Goal: Transaction & Acquisition: Book appointment/travel/reservation

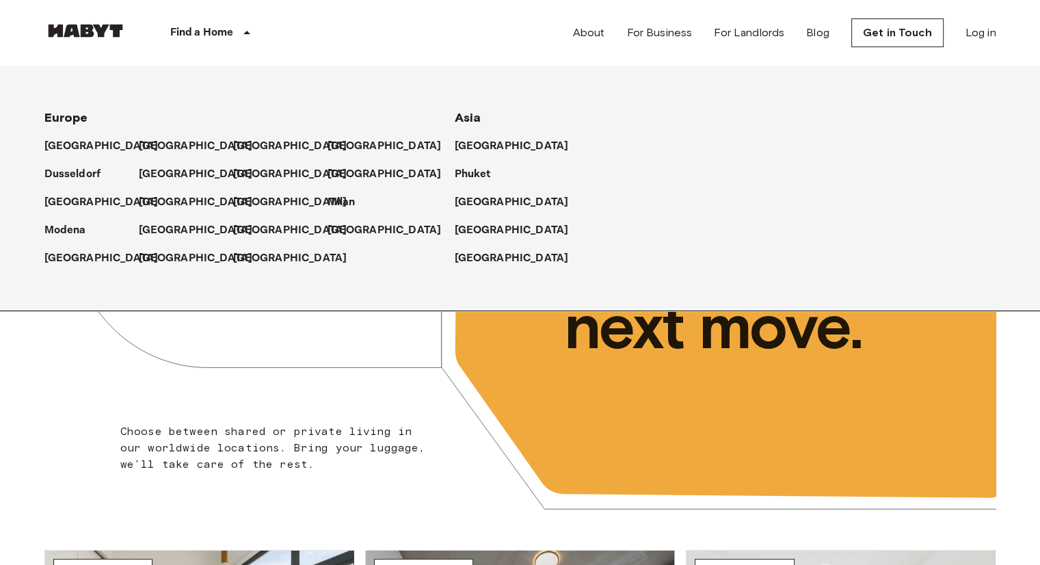
click at [191, 23] on div "Find a Home" at bounding box center [213, 33] width 173 height 66
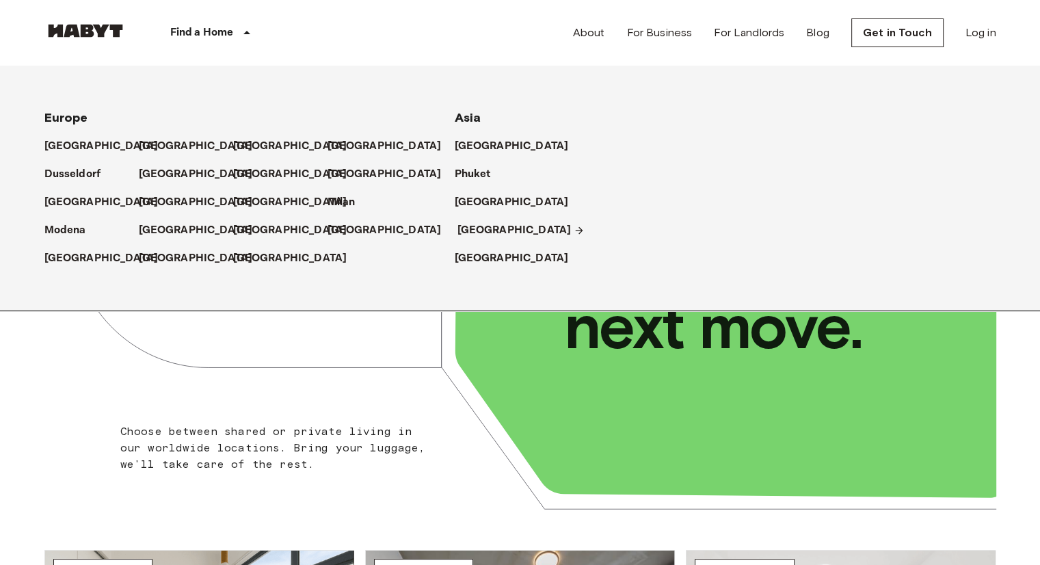
click at [478, 228] on p "[GEOGRAPHIC_DATA]" at bounding box center [515, 230] width 114 height 16
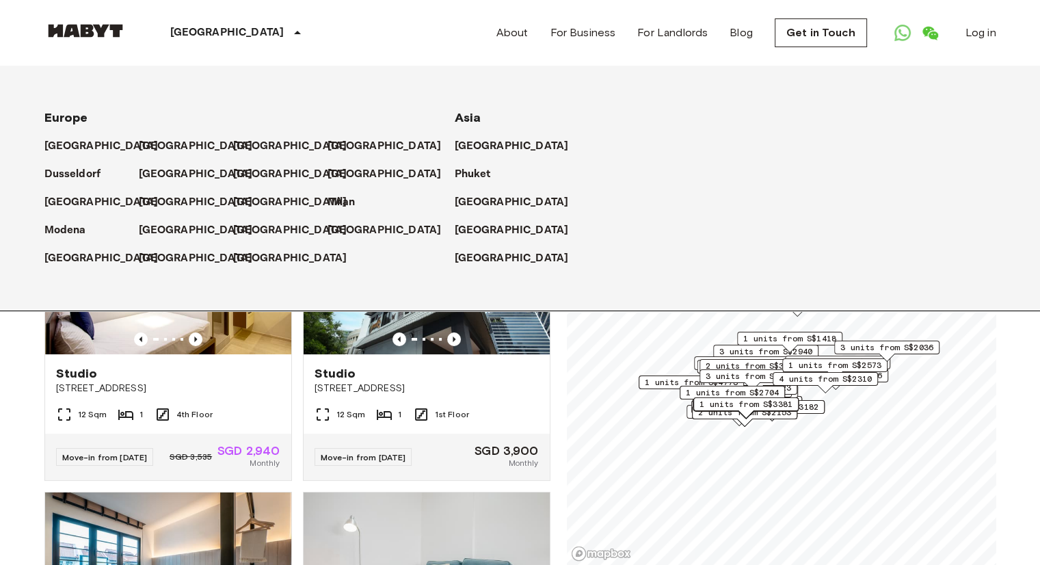
click at [222, 39] on p "[GEOGRAPHIC_DATA]" at bounding box center [227, 33] width 114 height 16
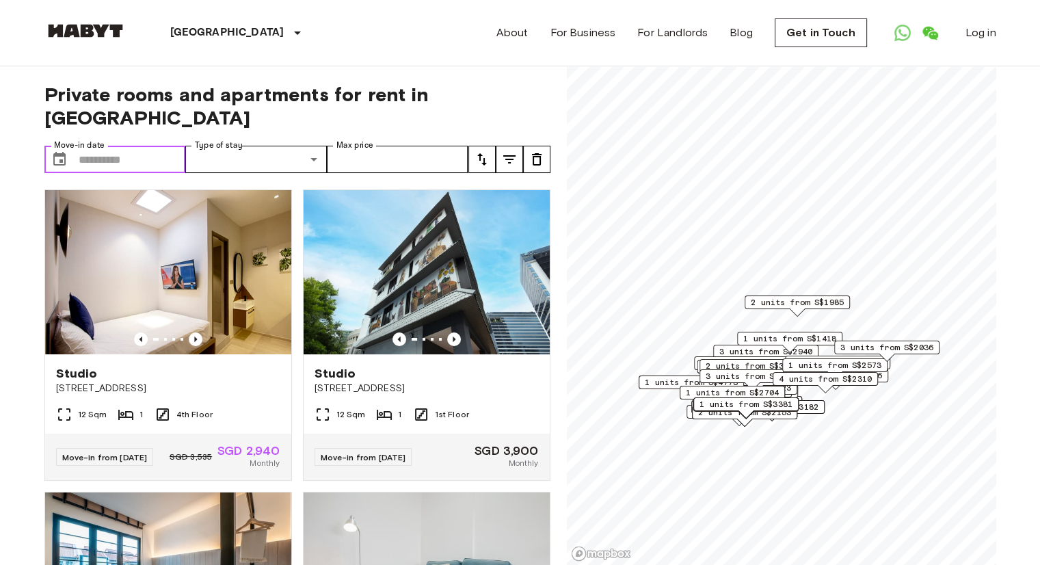
click at [142, 146] on input "Move-in date" at bounding box center [132, 159] width 107 height 27
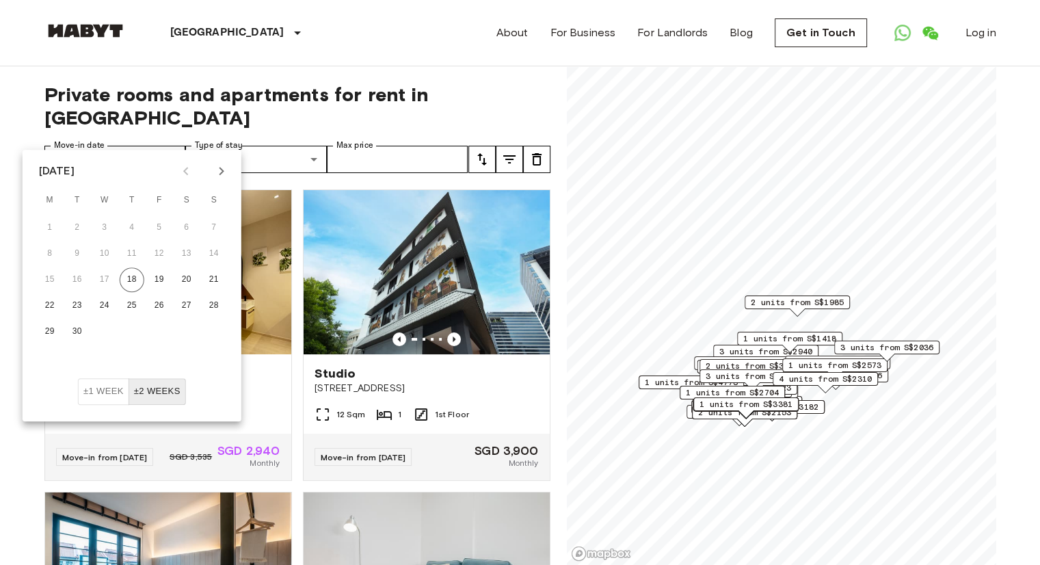
click at [214, 178] on icon "Next month" at bounding box center [221, 171] width 16 height 16
click at [209, 280] on button "16" at bounding box center [214, 279] width 25 height 25
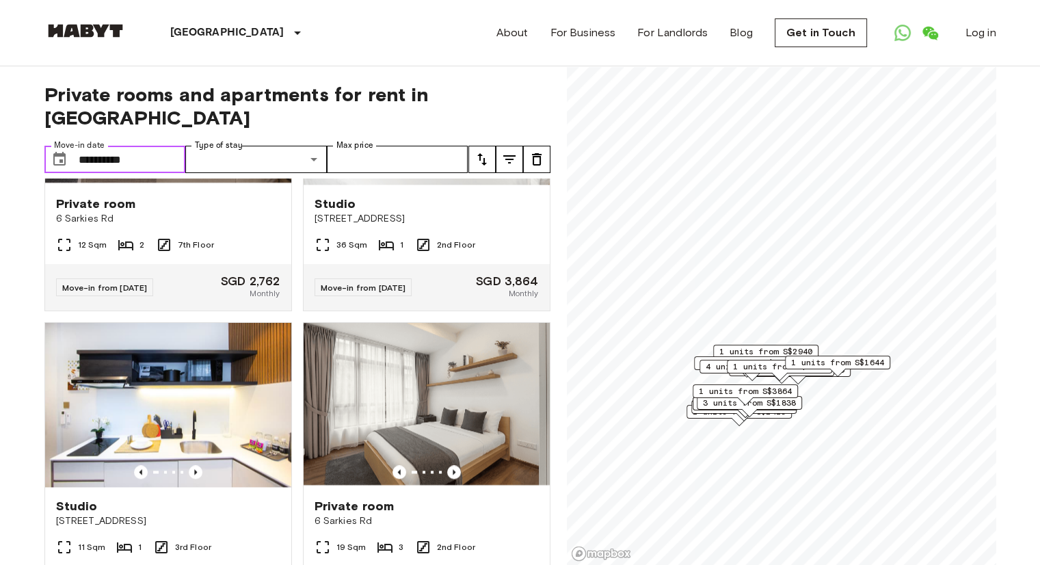
scroll to position [2120, 0]
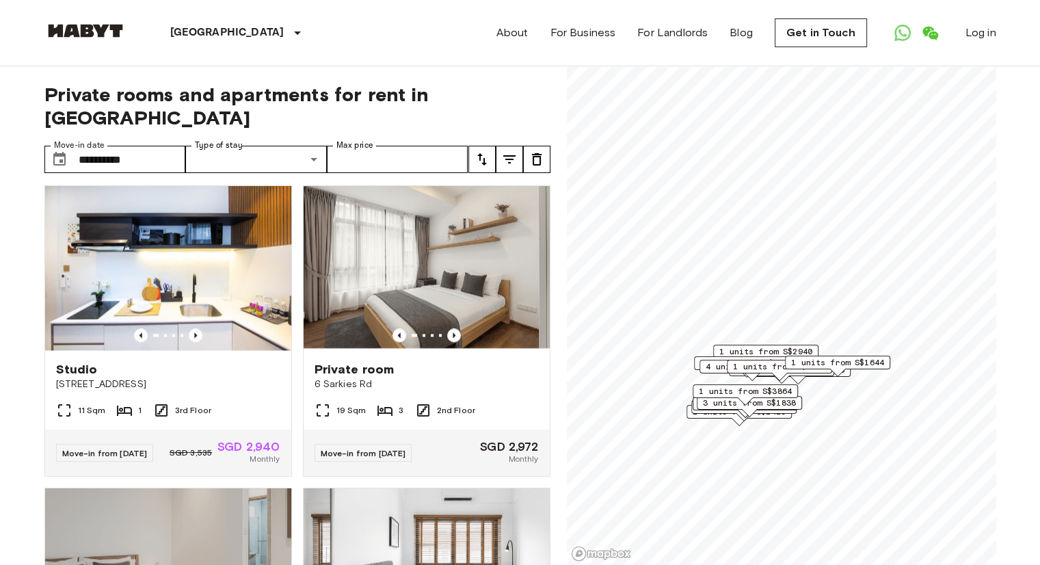
click at [484, 153] on icon "tune" at bounding box center [482, 159] width 10 height 12
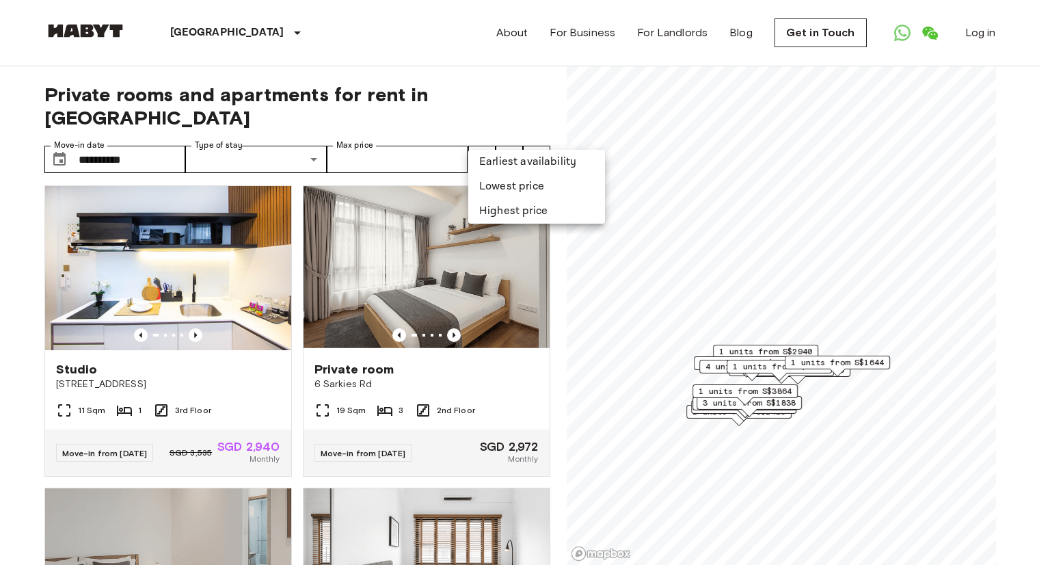
click at [479, 183] on li "Lowest price" at bounding box center [536, 186] width 137 height 25
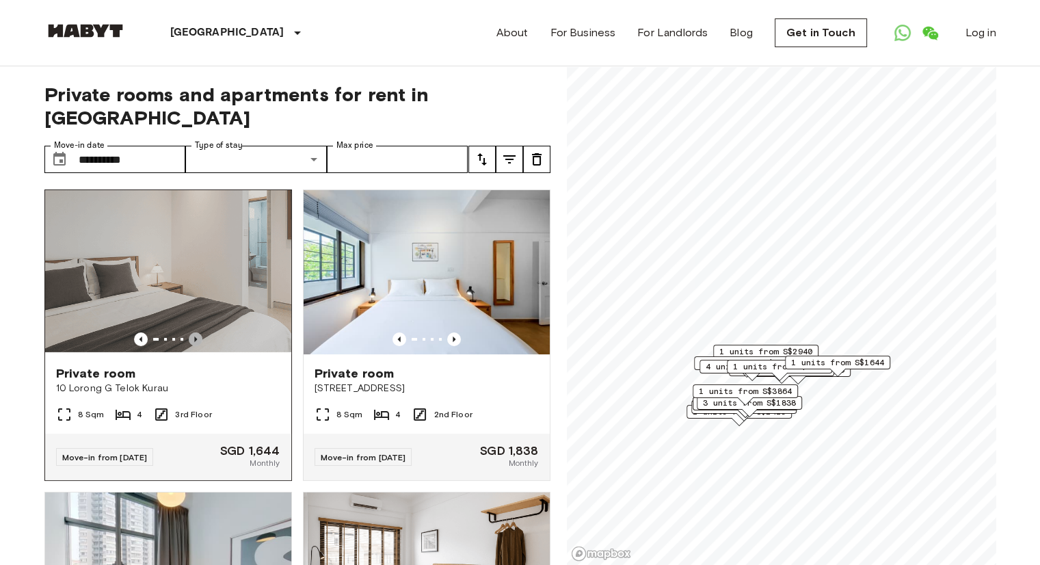
click at [194, 332] on icon "Previous image" at bounding box center [196, 339] width 14 height 14
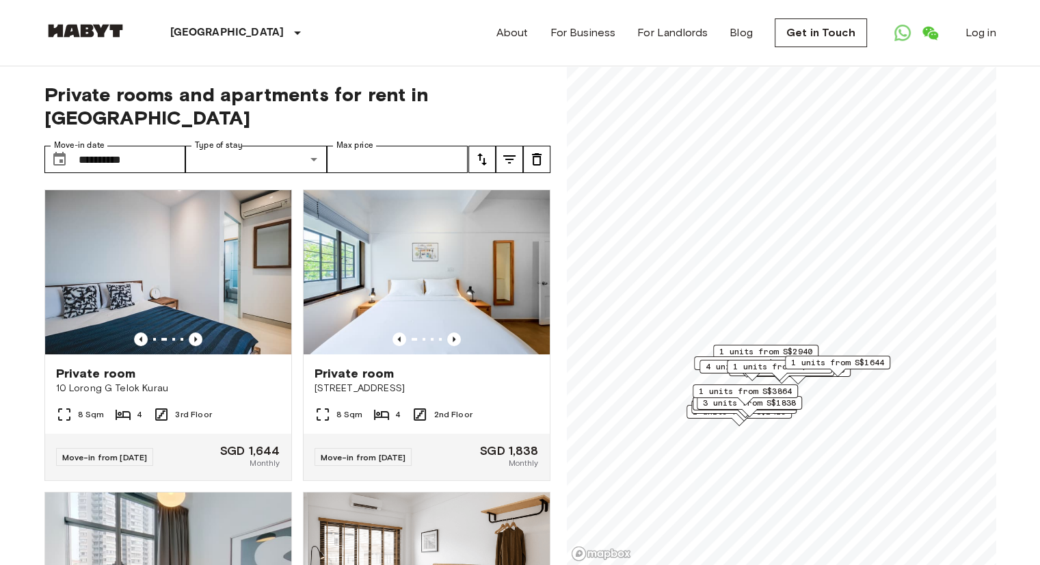
click at [868, 362] on span "1 units from S$1644" at bounding box center [837, 362] width 93 height 12
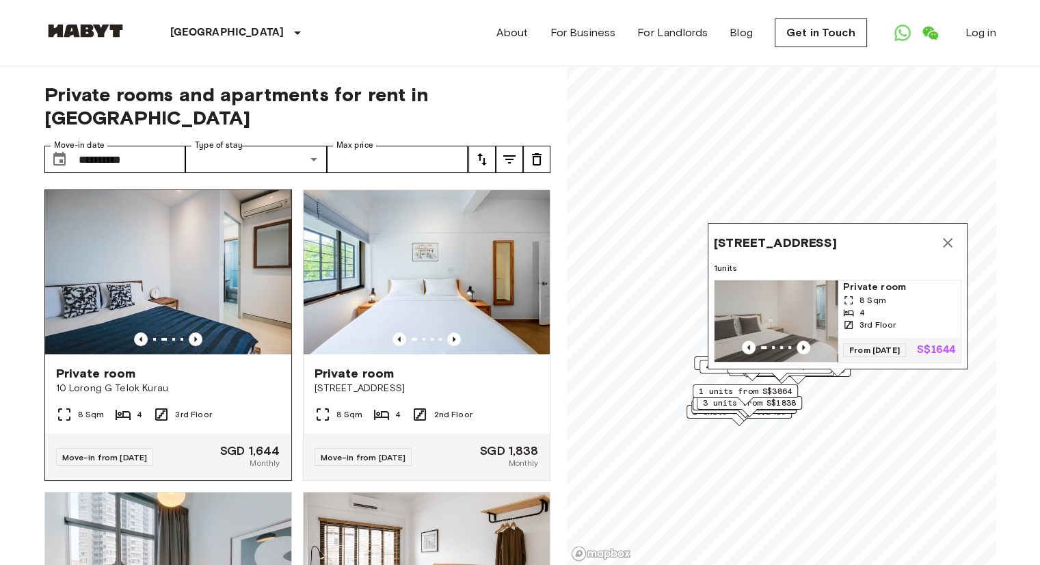
click at [184, 251] on img at bounding box center [168, 272] width 246 height 164
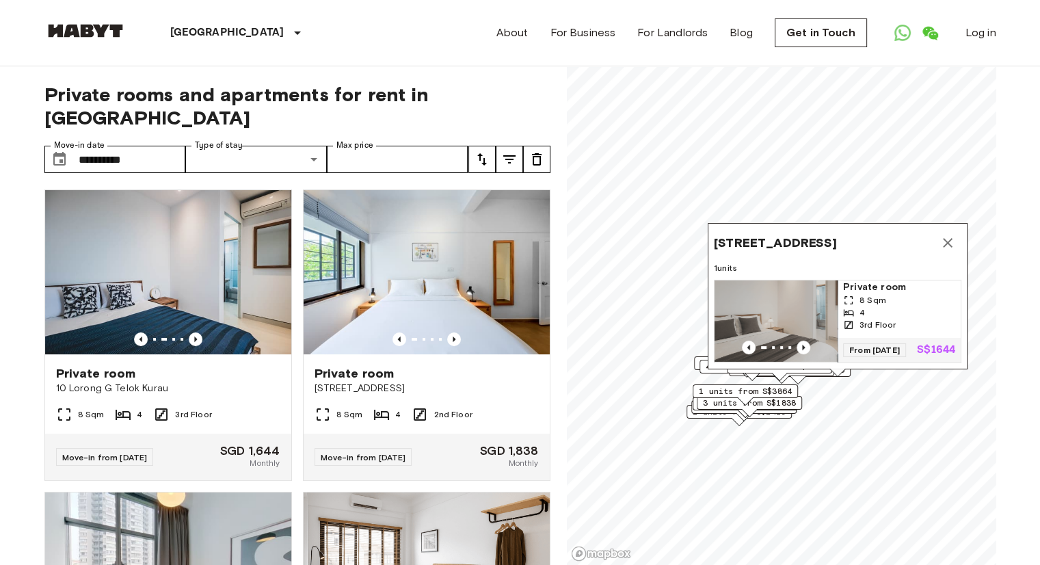
click at [949, 235] on icon "Map marker" at bounding box center [948, 243] width 16 height 16
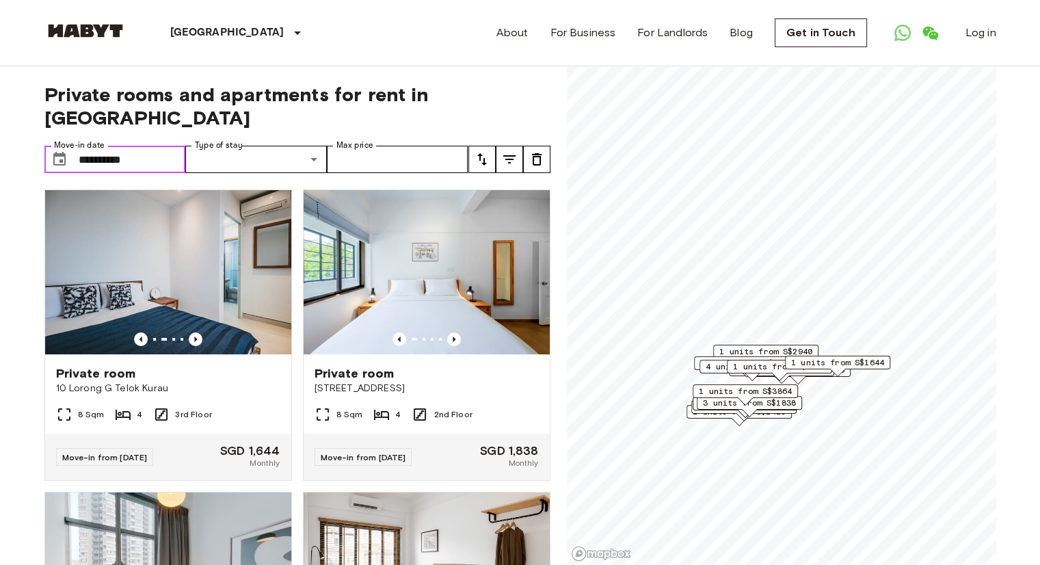
click at [140, 146] on input "**********" at bounding box center [132, 159] width 107 height 27
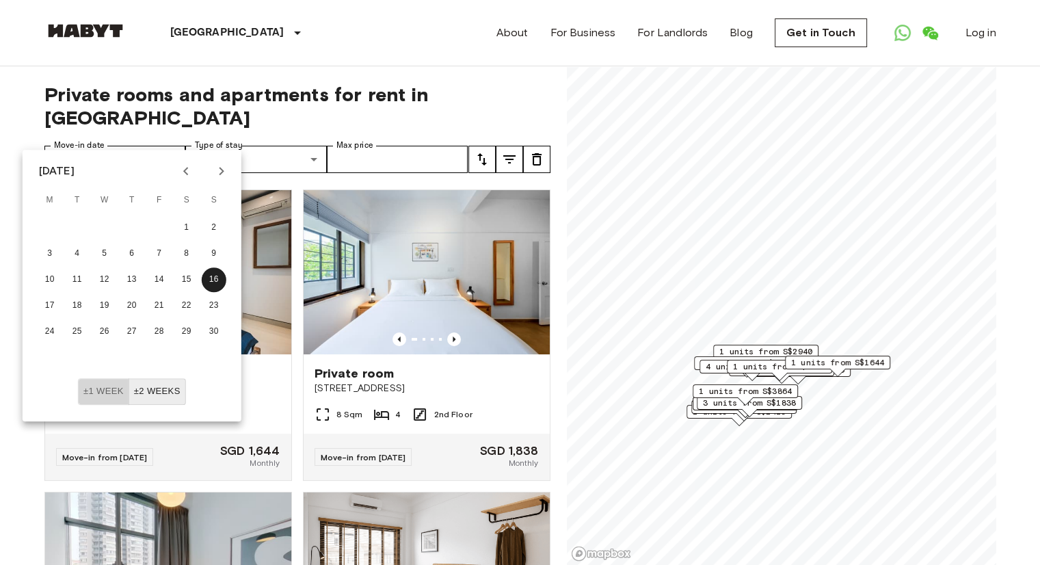
click at [98, 399] on button "±1 week" at bounding box center [103, 391] width 51 height 27
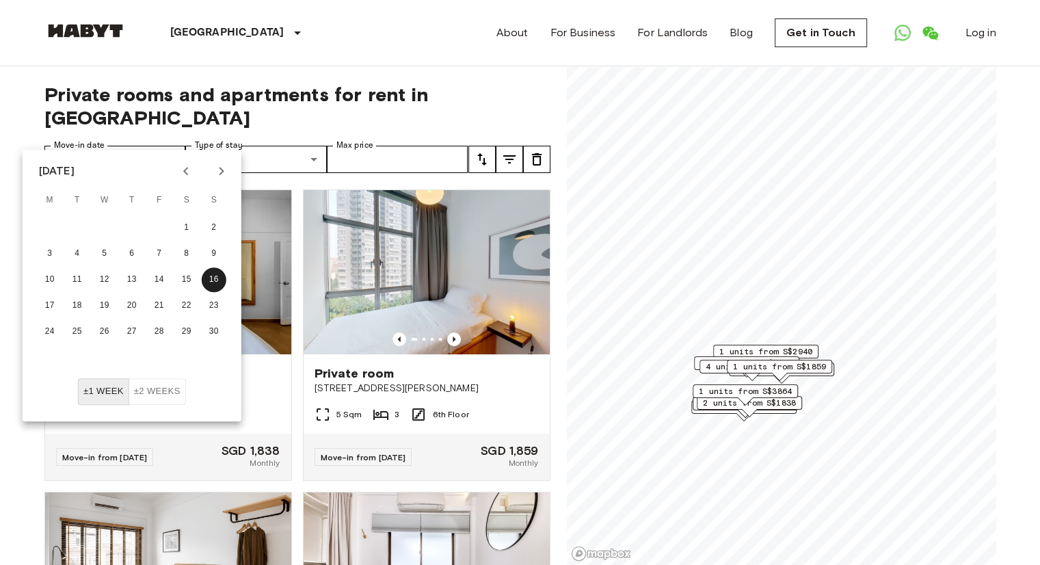
click at [334, 55] on div "Singapore Europe Amsterdam Berlin Brussels Cologne Dusseldorf Frankfurt Graz Ha…" at bounding box center [520, 33] width 952 height 66
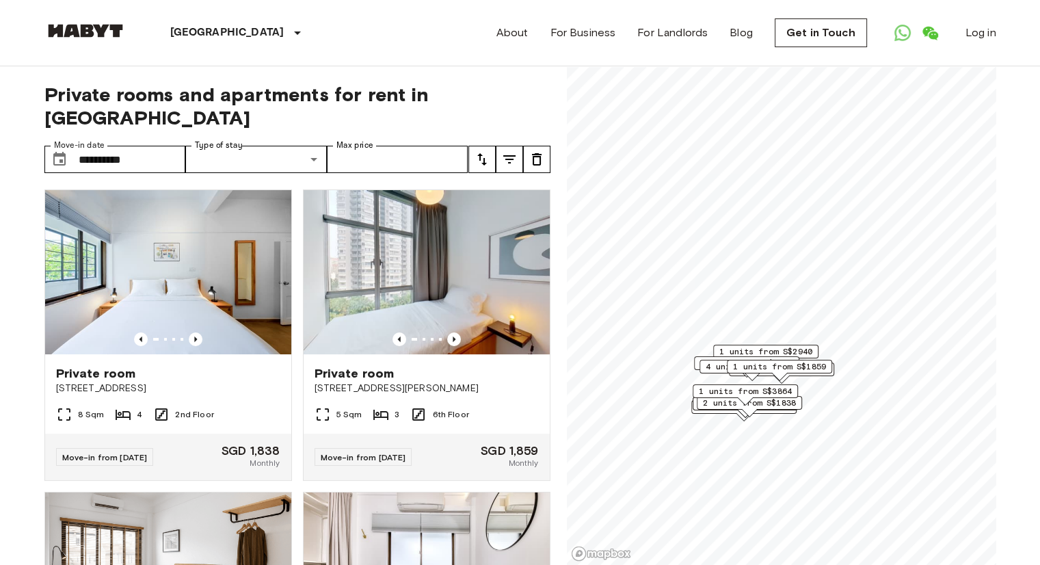
click at [488, 151] on icon "tune" at bounding box center [482, 159] width 16 height 16
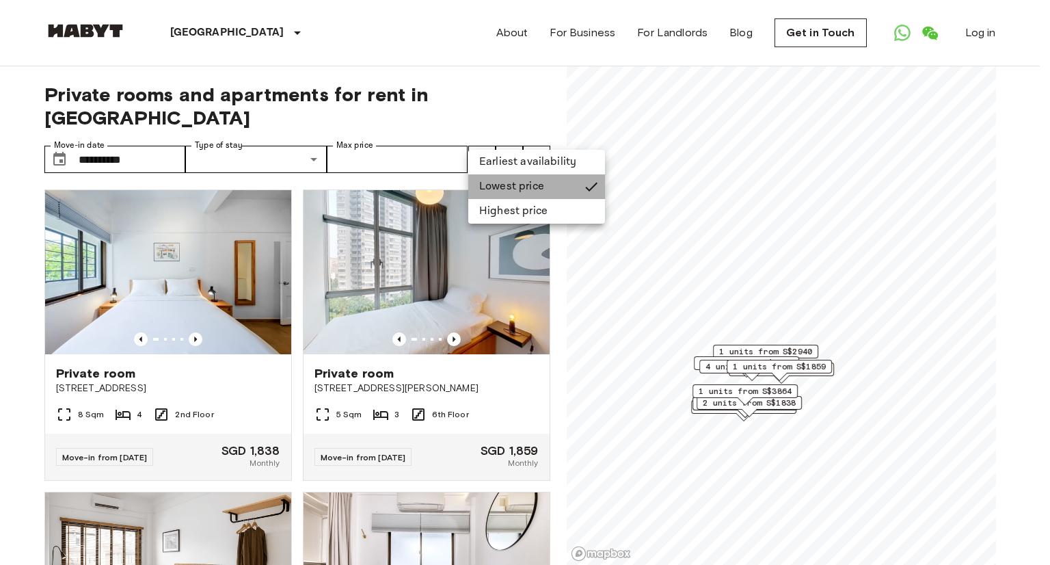
click at [498, 185] on li "Lowest price" at bounding box center [536, 186] width 137 height 25
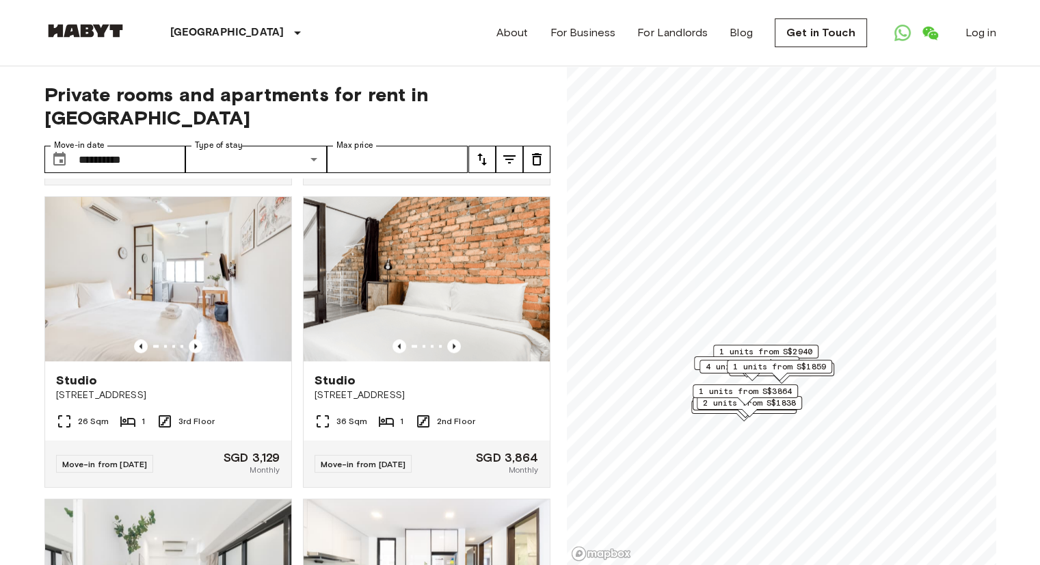
scroll to position [1810, 0]
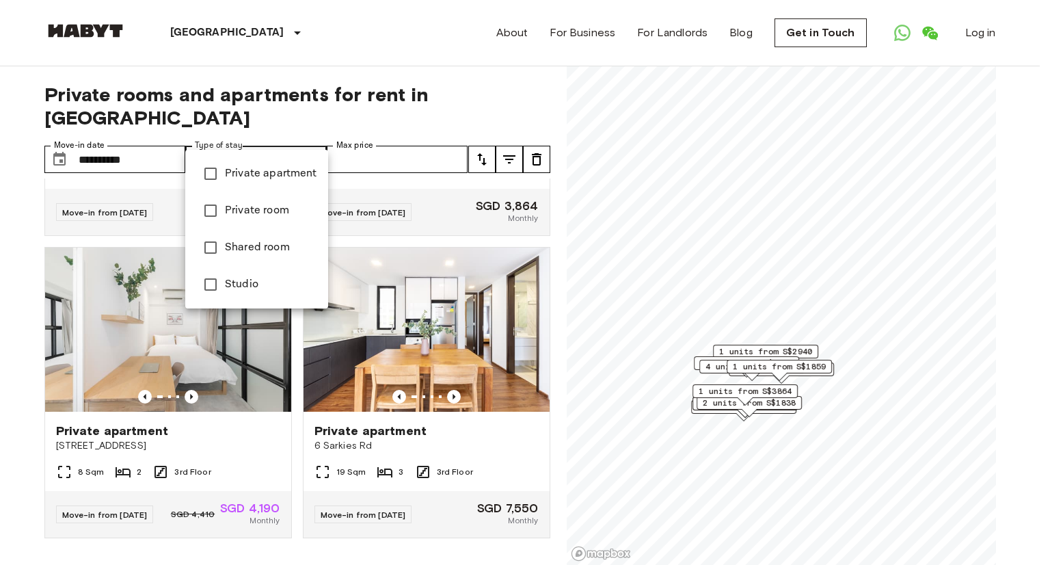
click at [124, 141] on div at bounding box center [525, 282] width 1050 height 565
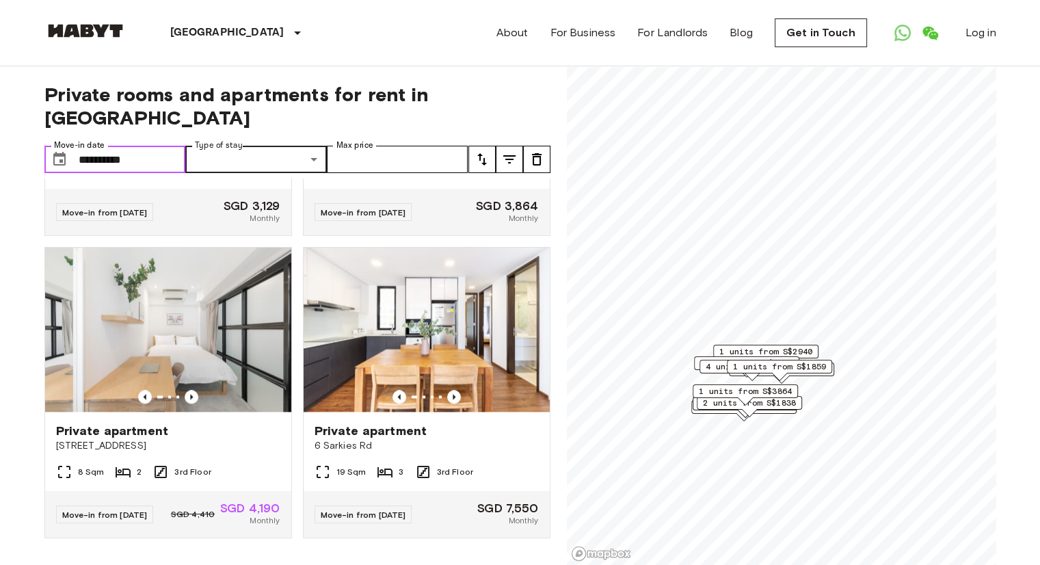
click at [124, 146] on input "**********" at bounding box center [132, 159] width 107 height 27
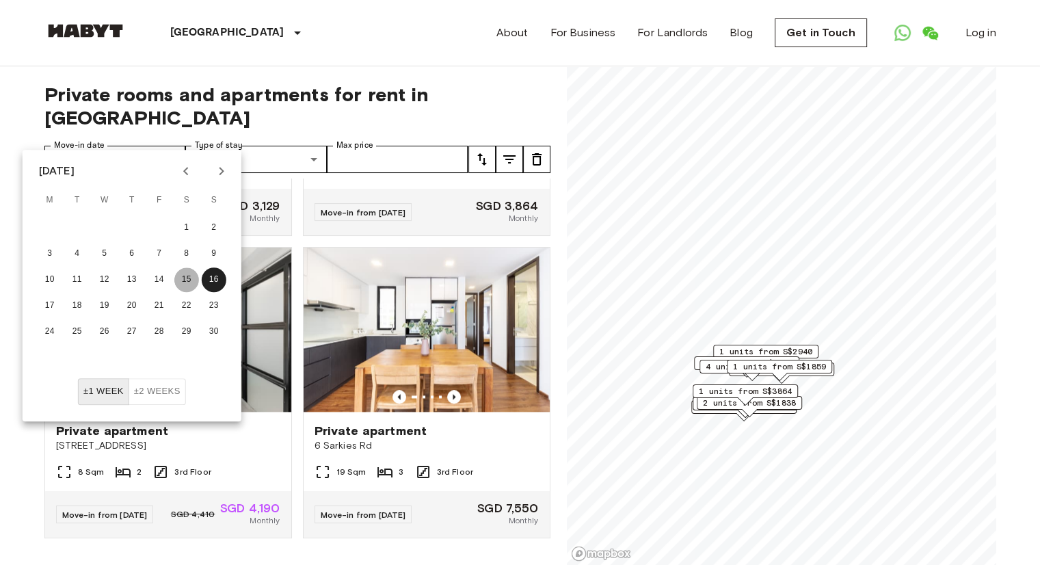
click at [192, 280] on button "15" at bounding box center [186, 279] width 25 height 25
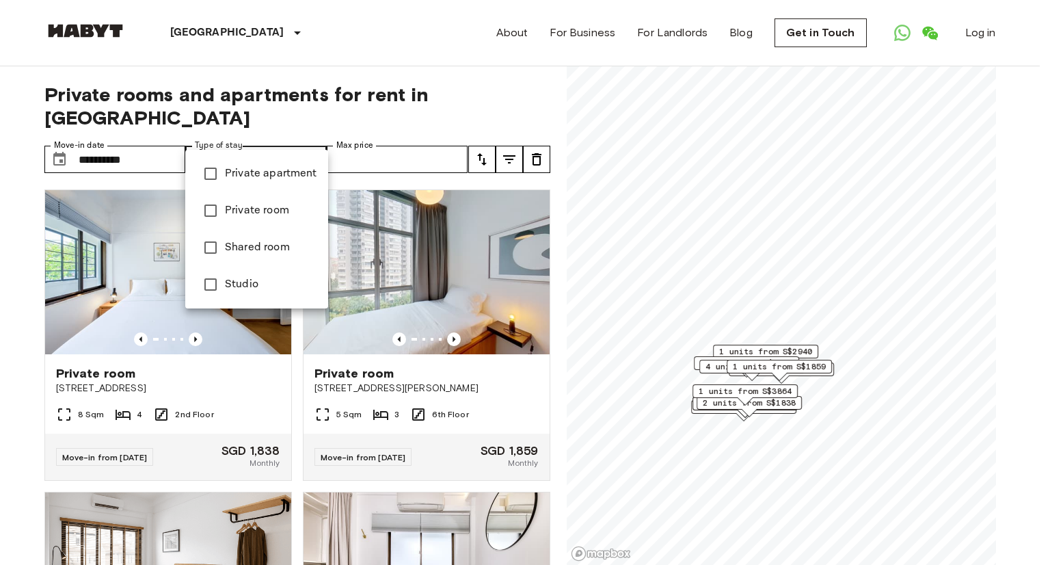
click at [145, 146] on div at bounding box center [525, 282] width 1050 height 565
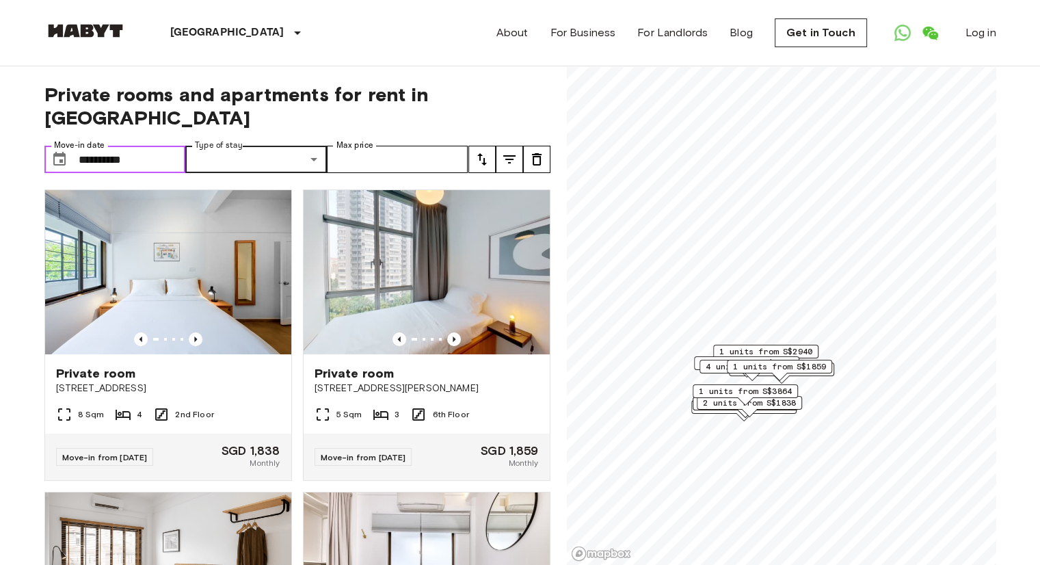
click at [145, 146] on input "**********" at bounding box center [132, 159] width 107 height 27
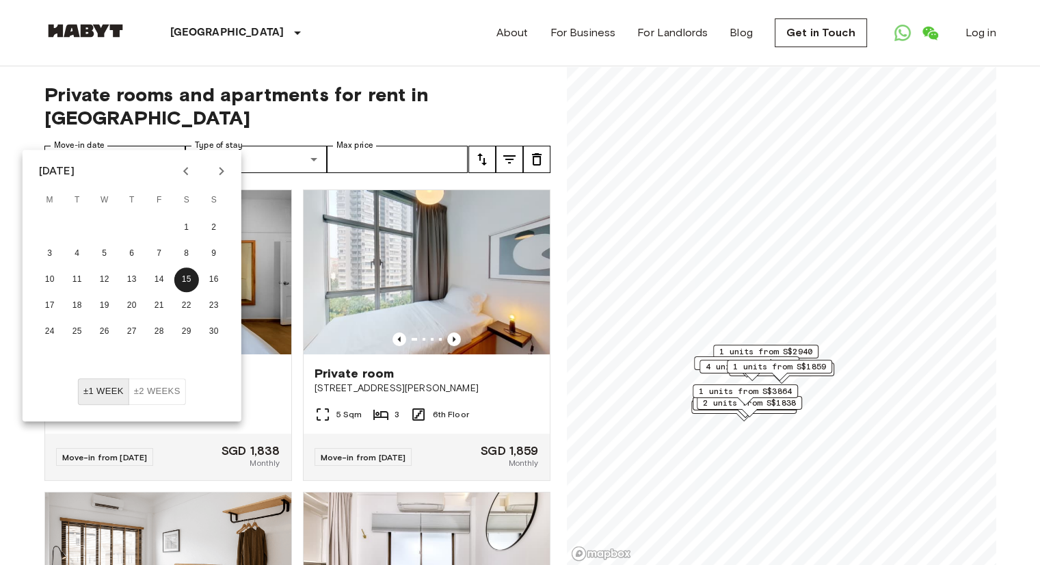
click at [162, 389] on button "±2 weeks" at bounding box center [157, 391] width 57 height 27
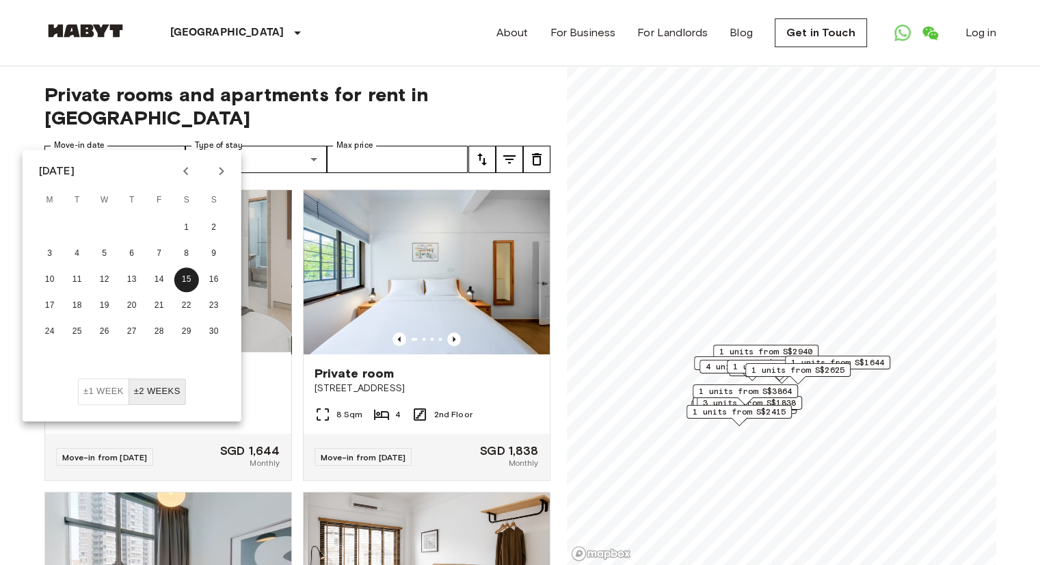
click at [561, 298] on div "**********" at bounding box center [520, 315] width 952 height 499
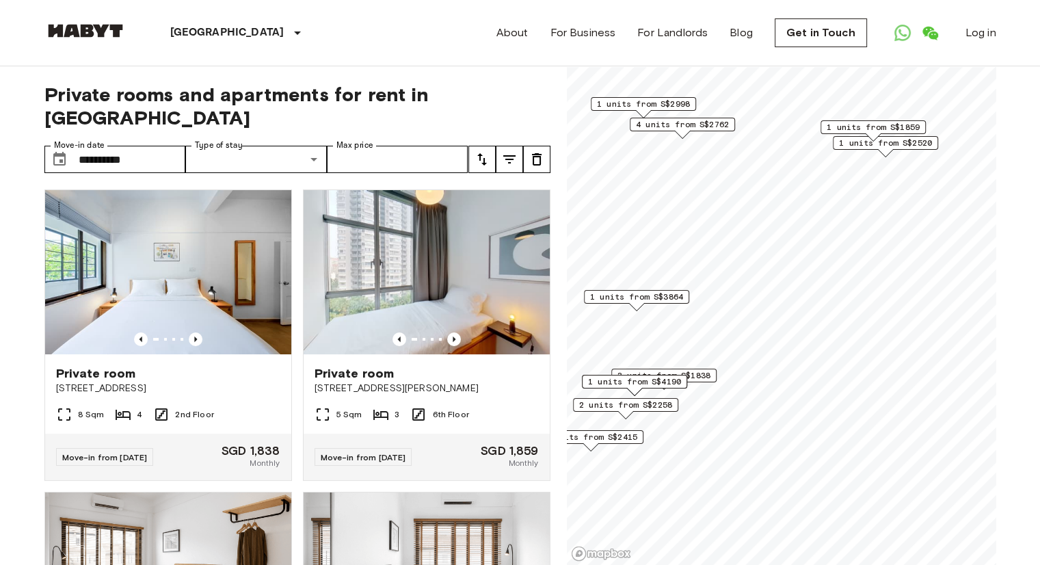
click at [705, 377] on span "3 units from S$1838" at bounding box center [664, 375] width 93 height 12
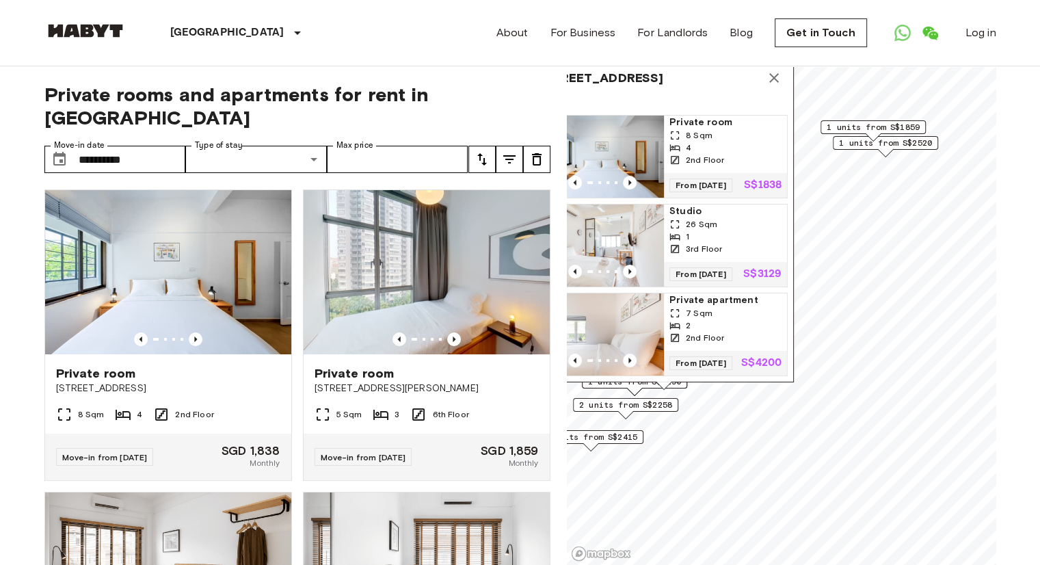
click at [752, 180] on p "S$1838" at bounding box center [763, 185] width 38 height 11
click at [419, 63] on div "Singapore Europe Amsterdam Berlin Brussels Cologne Dusseldorf Frankfurt Graz Ha…" at bounding box center [520, 33] width 952 height 66
click at [485, 151] on icon "tune" at bounding box center [482, 159] width 16 height 16
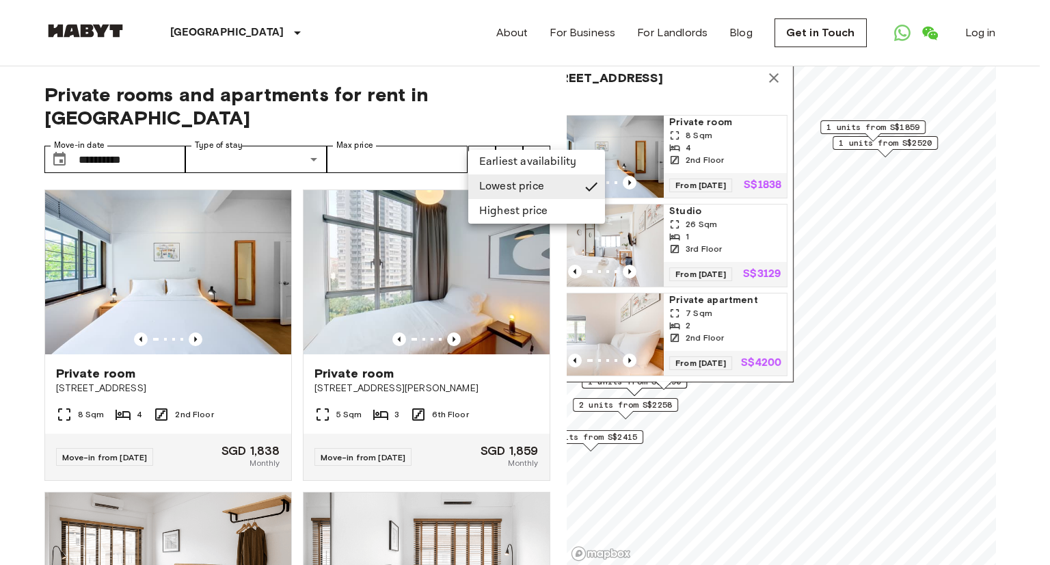
click at [243, 134] on div at bounding box center [525, 282] width 1050 height 565
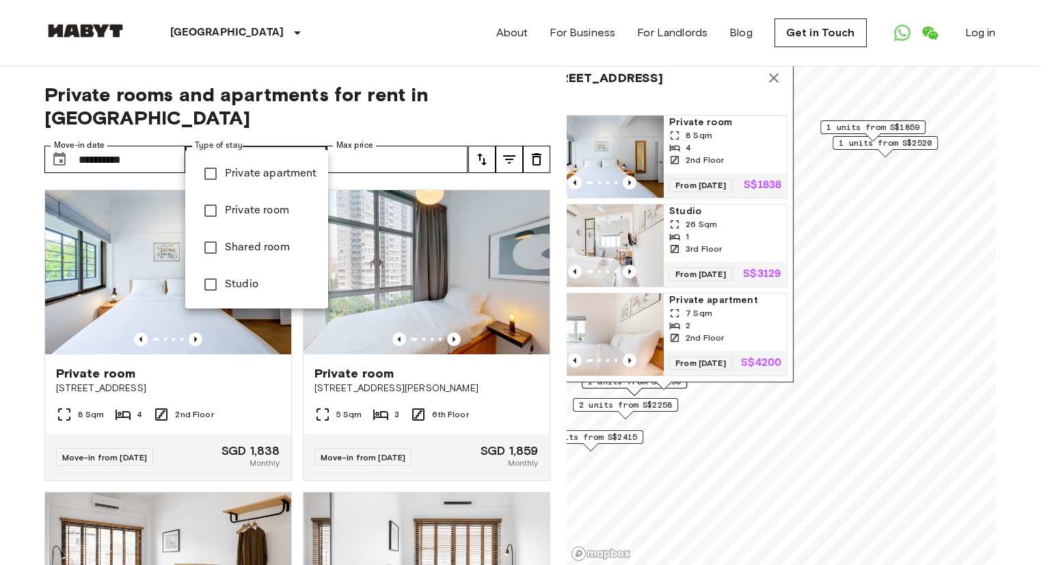
click at [346, 49] on div at bounding box center [525, 282] width 1050 height 565
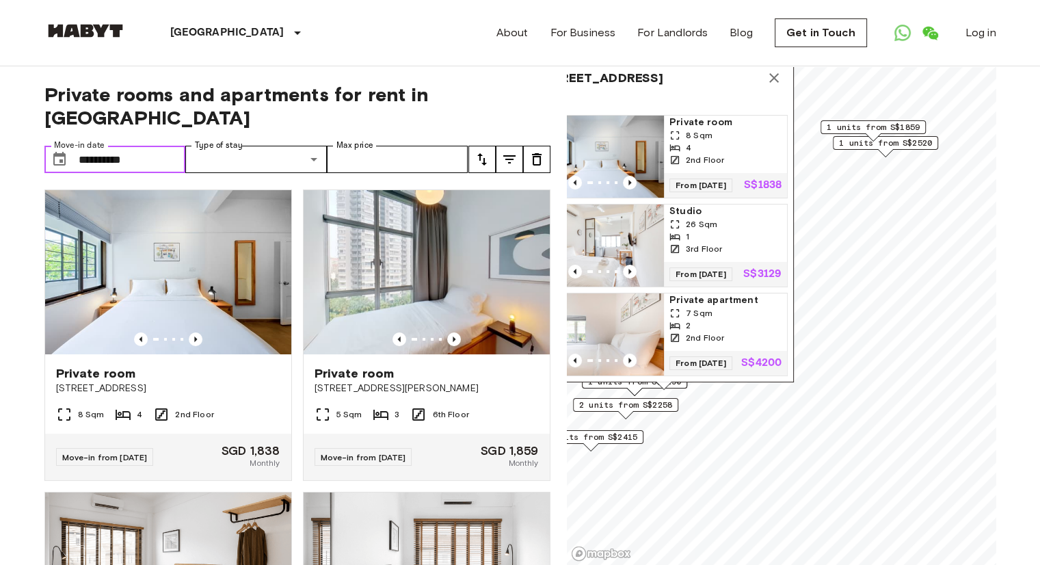
click at [131, 146] on input "**********" at bounding box center [132, 159] width 107 height 27
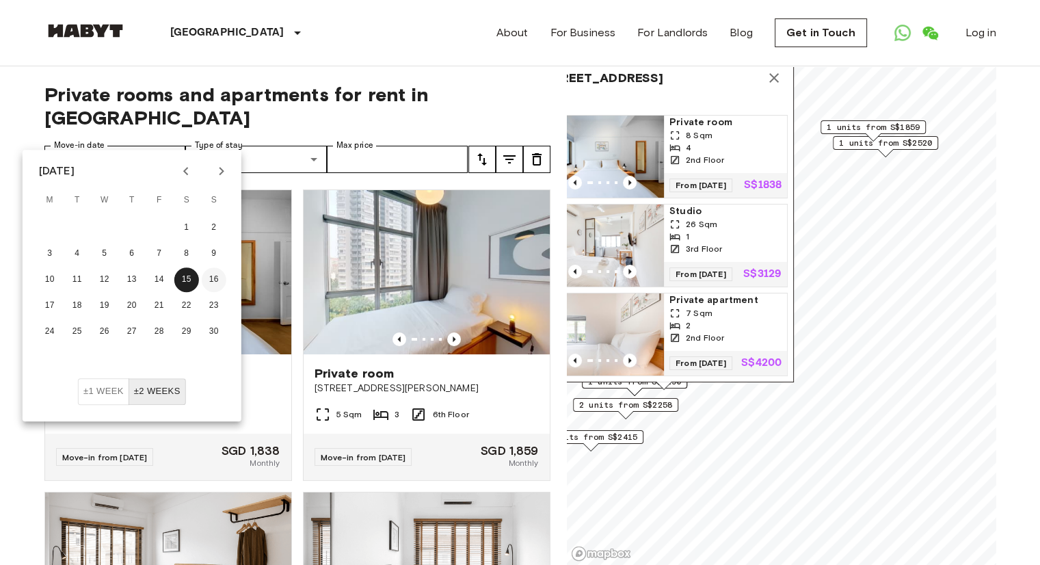
click at [210, 285] on button "16" at bounding box center [214, 279] width 25 height 25
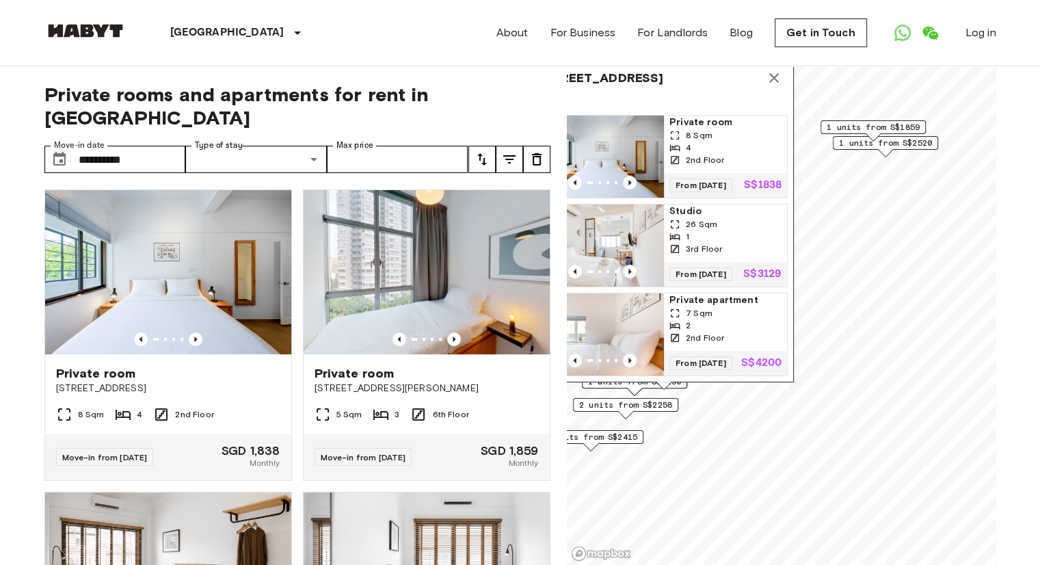
click at [488, 151] on icon "tune" at bounding box center [482, 159] width 16 height 16
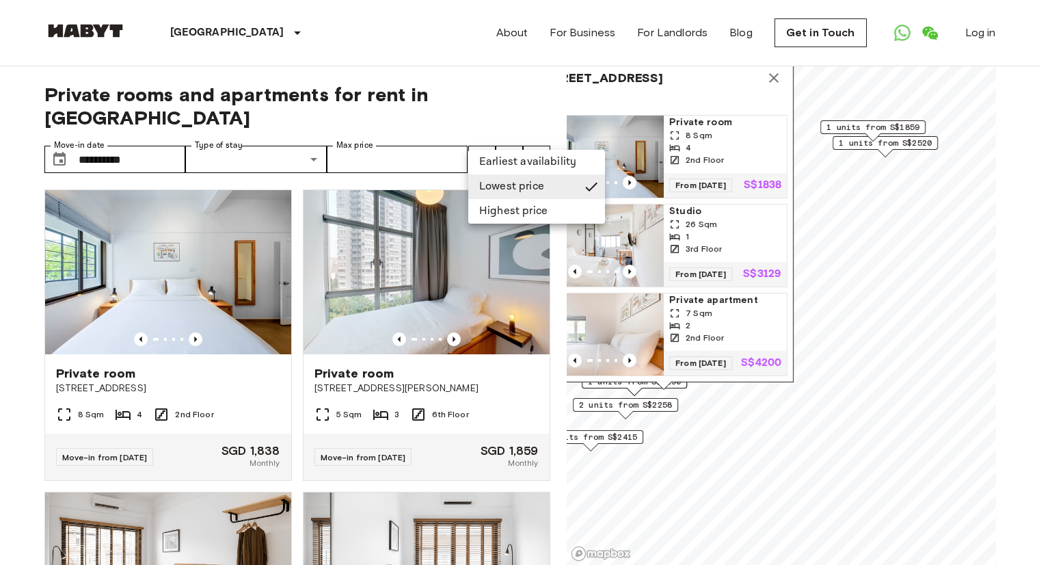
click at [492, 180] on li "Lowest price" at bounding box center [536, 186] width 137 height 25
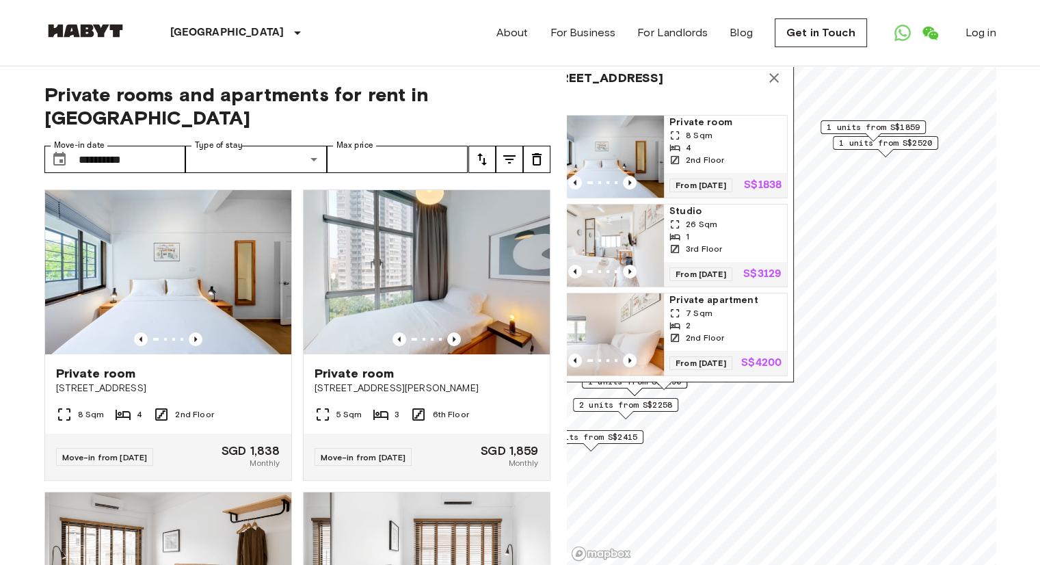
click at [479, 151] on icon "tune" at bounding box center [482, 159] width 16 height 16
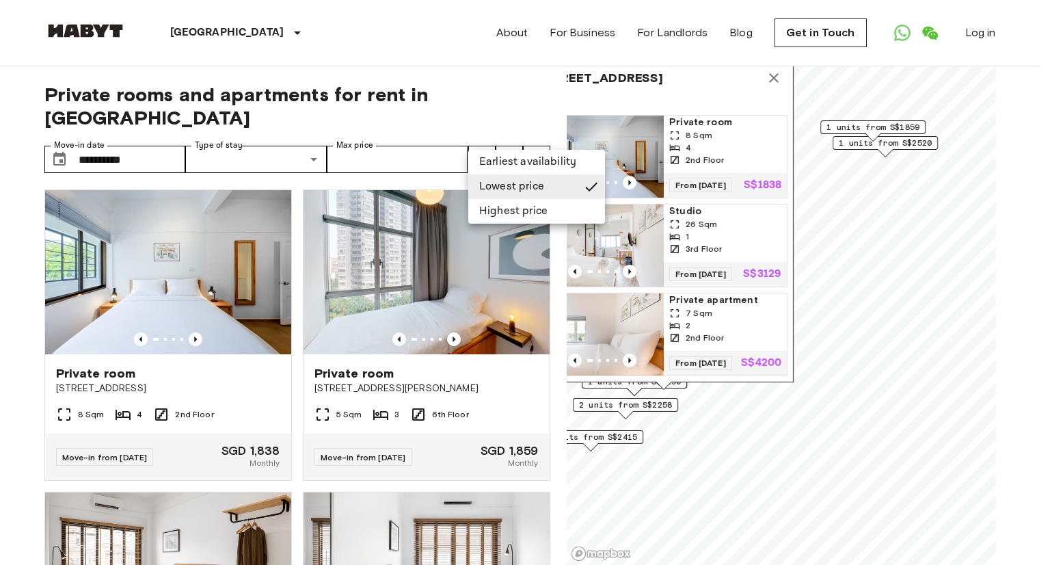
click at [492, 166] on li "Earliest availability" at bounding box center [536, 162] width 137 height 25
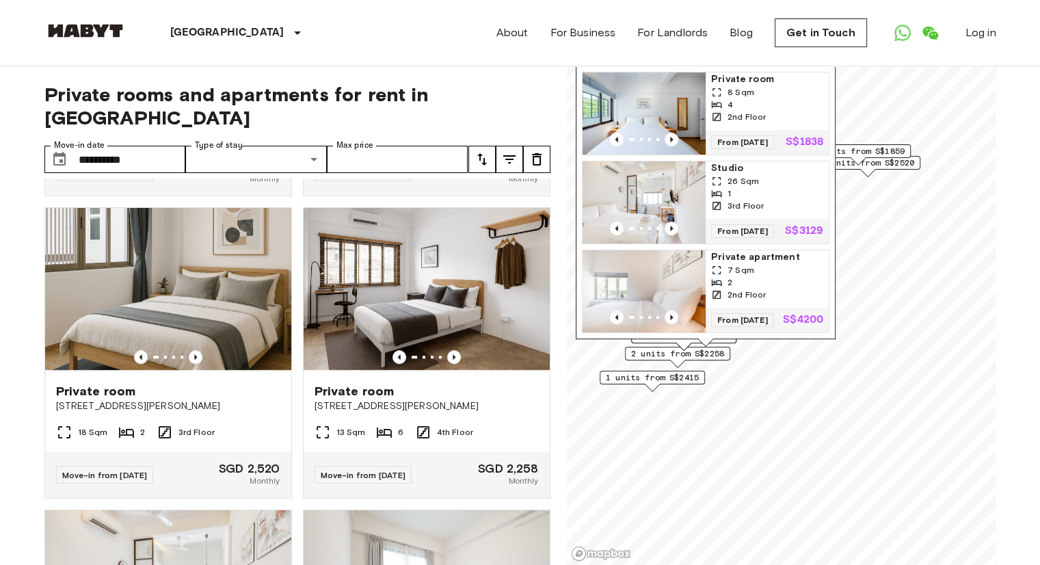
scroll to position [12, 0]
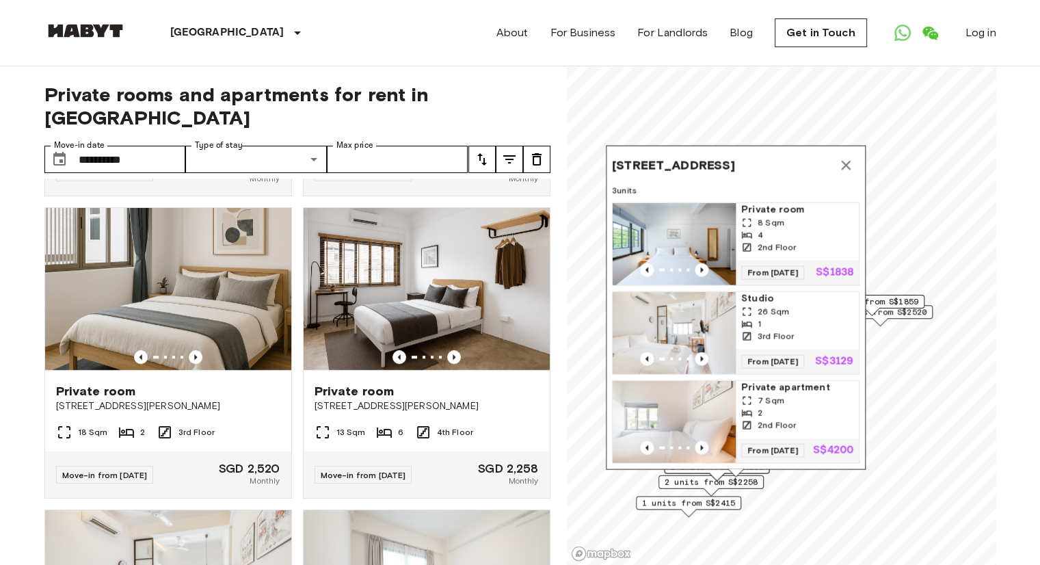
drag, startPoint x: 853, startPoint y: 155, endPoint x: 884, endPoint y: 351, distance: 198.8
click at [866, 351] on div "55 Tiong Bahru Road,160055,Singapore,SG 3 units Private room 8 Sqm 4 2nd Floor …" at bounding box center [736, 308] width 260 height 324
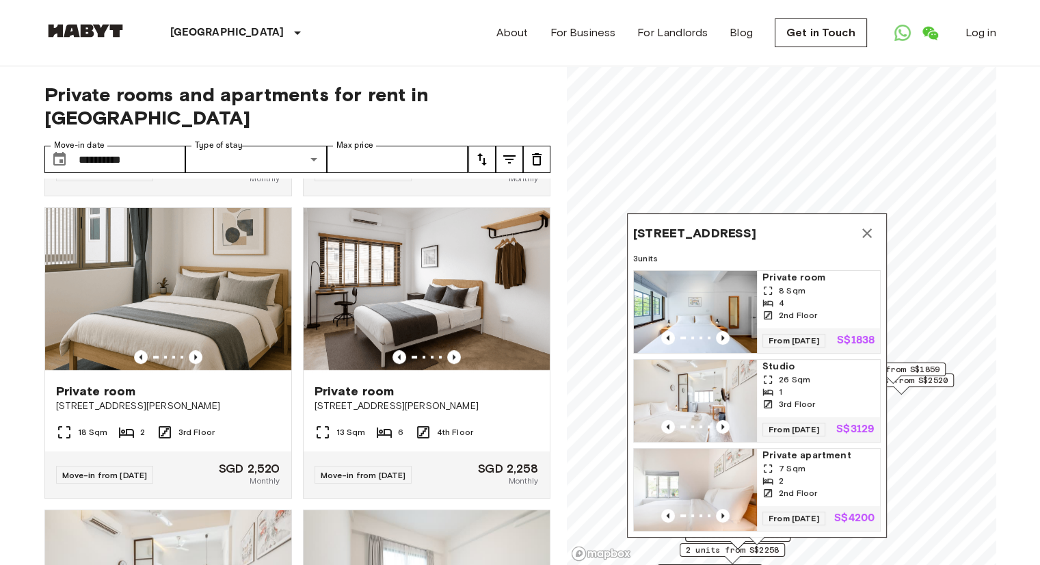
click at [866, 228] on icon "Map marker" at bounding box center [867, 233] width 10 height 10
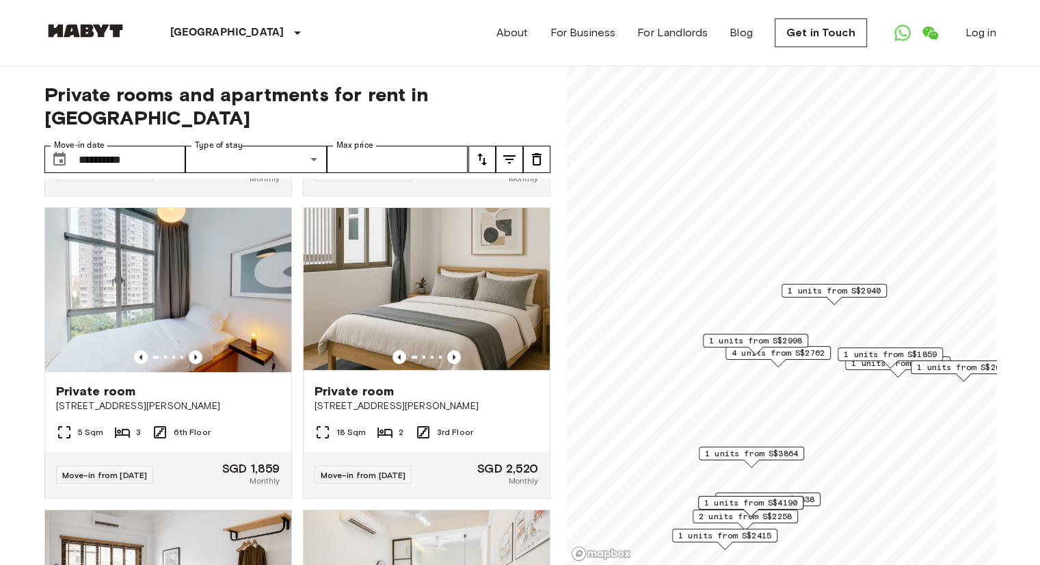
scroll to position [898, 0]
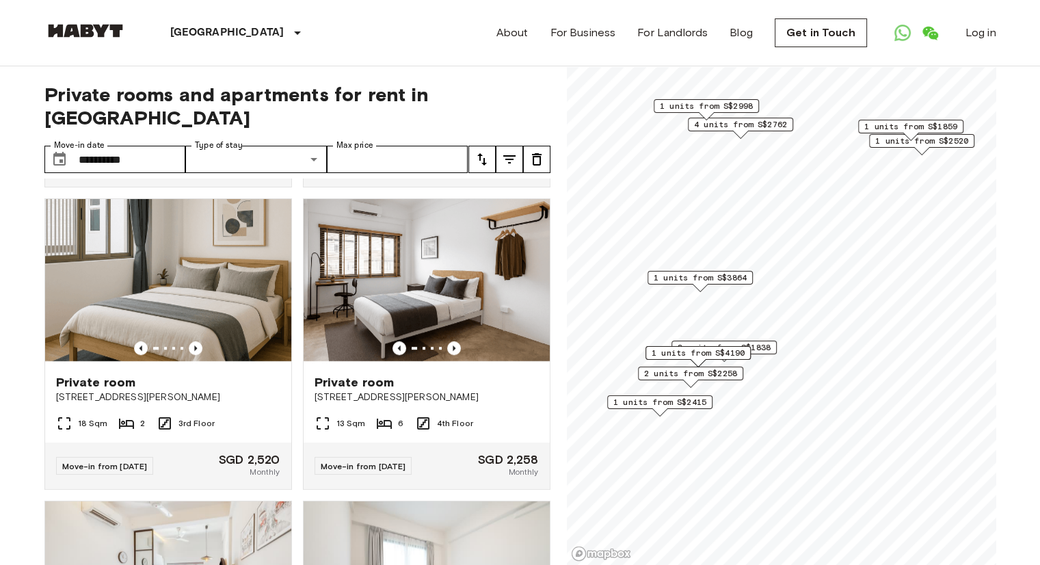
scroll to position [889, 0]
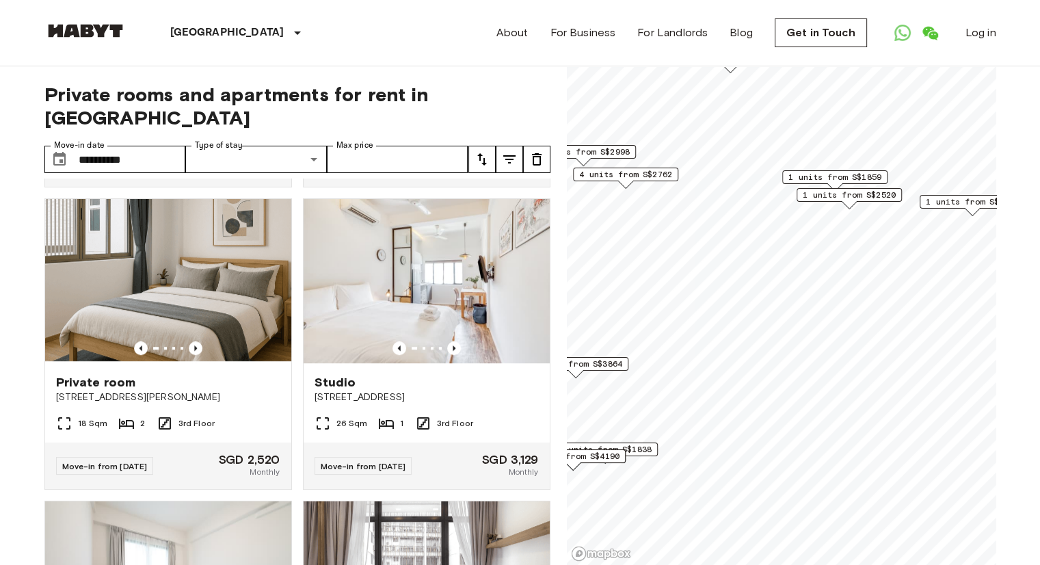
scroll to position [889, 0]
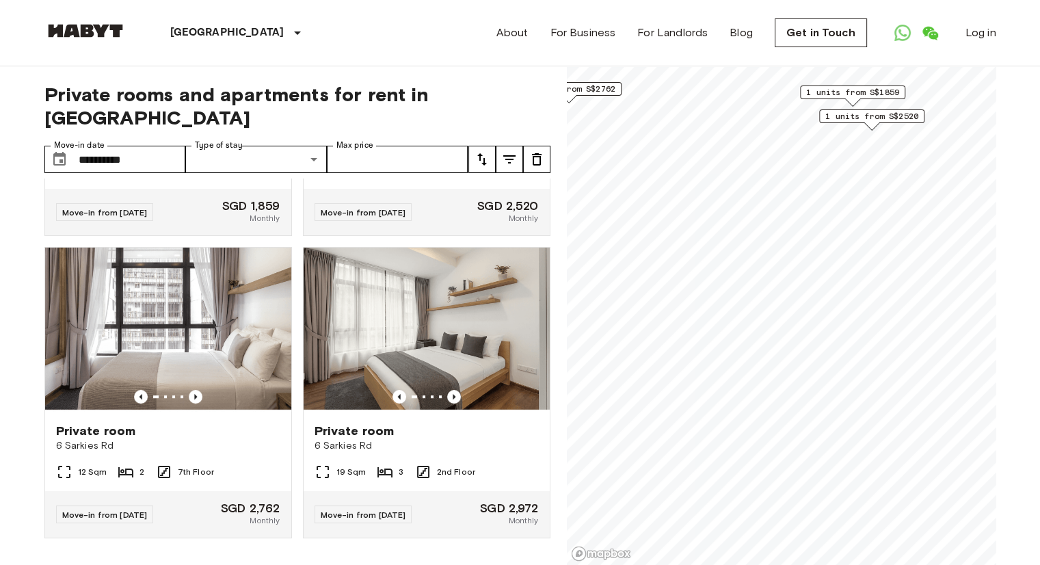
scroll to position [261, 0]
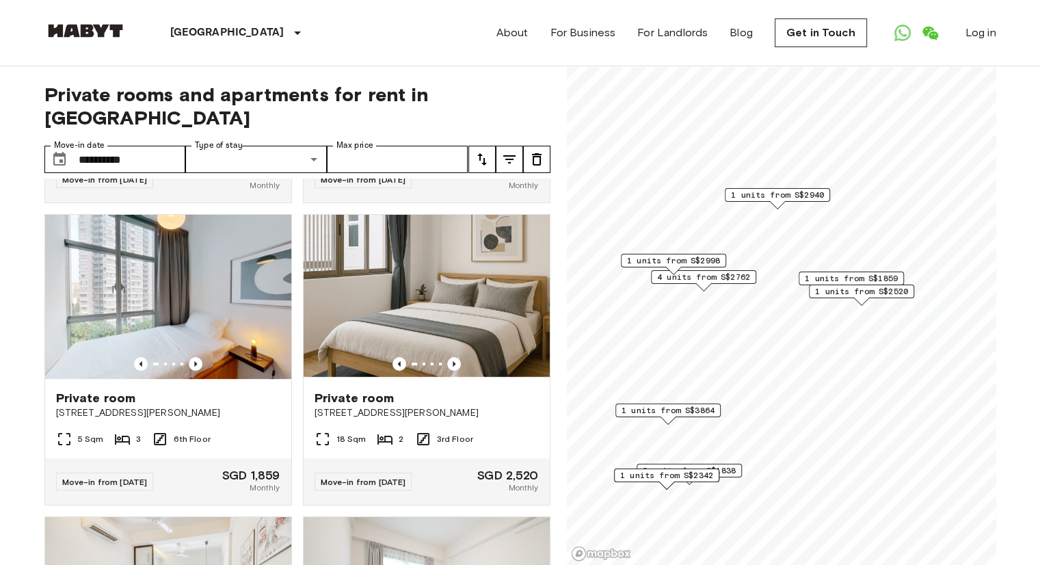
scroll to position [898, 0]
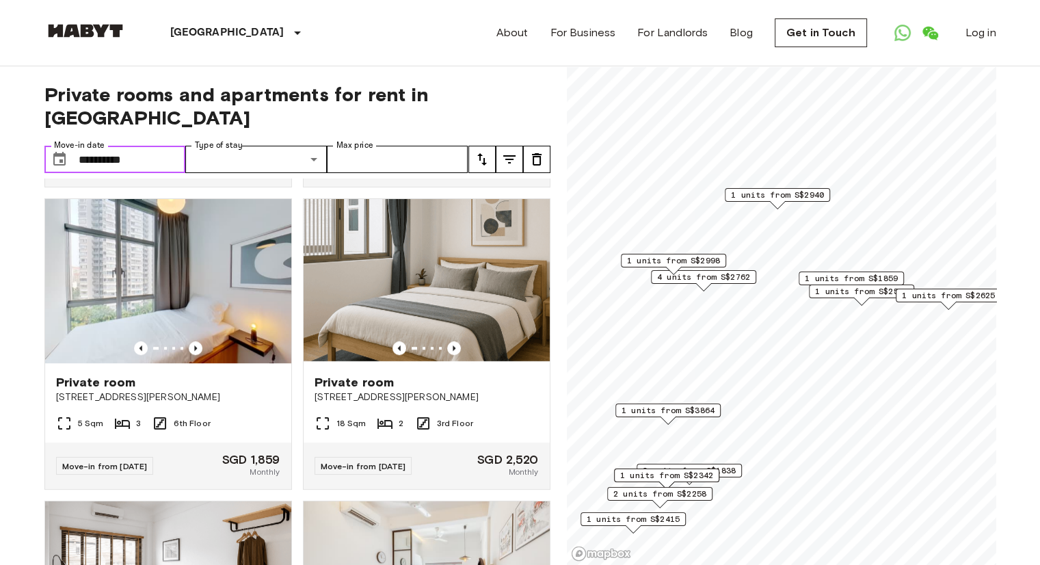
click at [155, 146] on input "**********" at bounding box center [132, 159] width 107 height 27
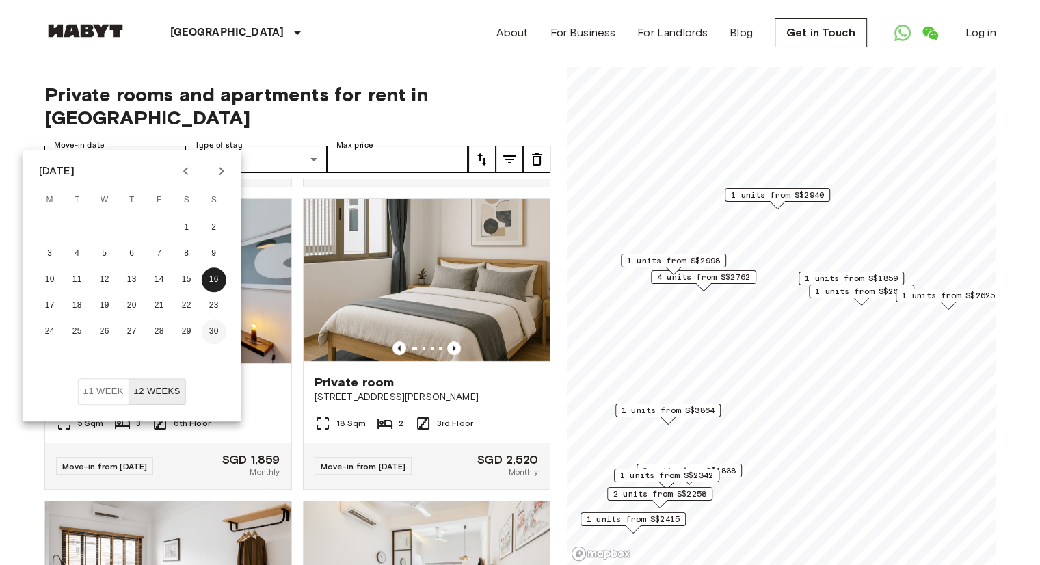
click at [216, 330] on button "30" at bounding box center [214, 331] width 25 height 25
type input "**********"
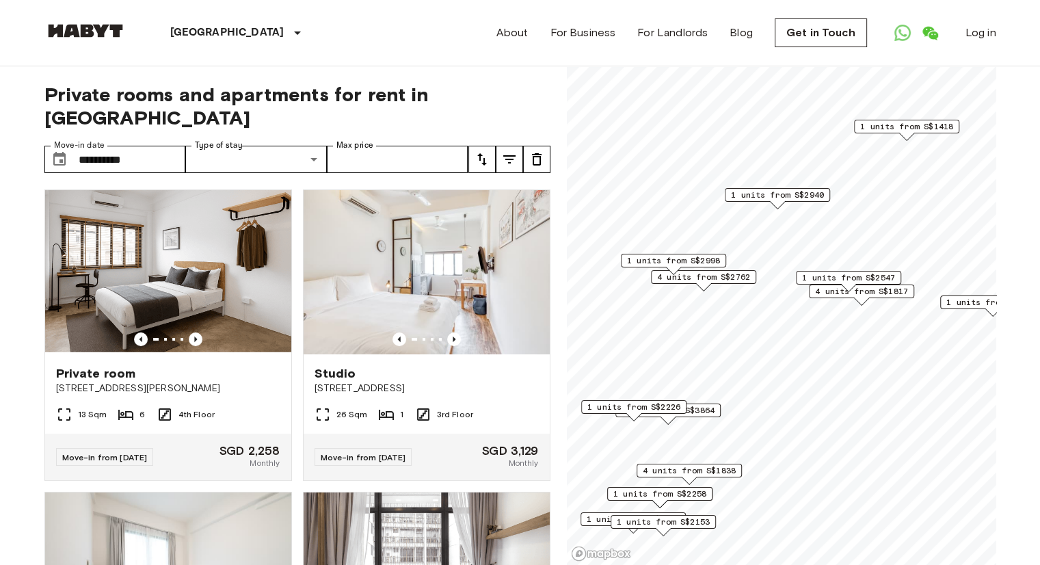
click at [477, 151] on icon "tune" at bounding box center [482, 159] width 16 height 16
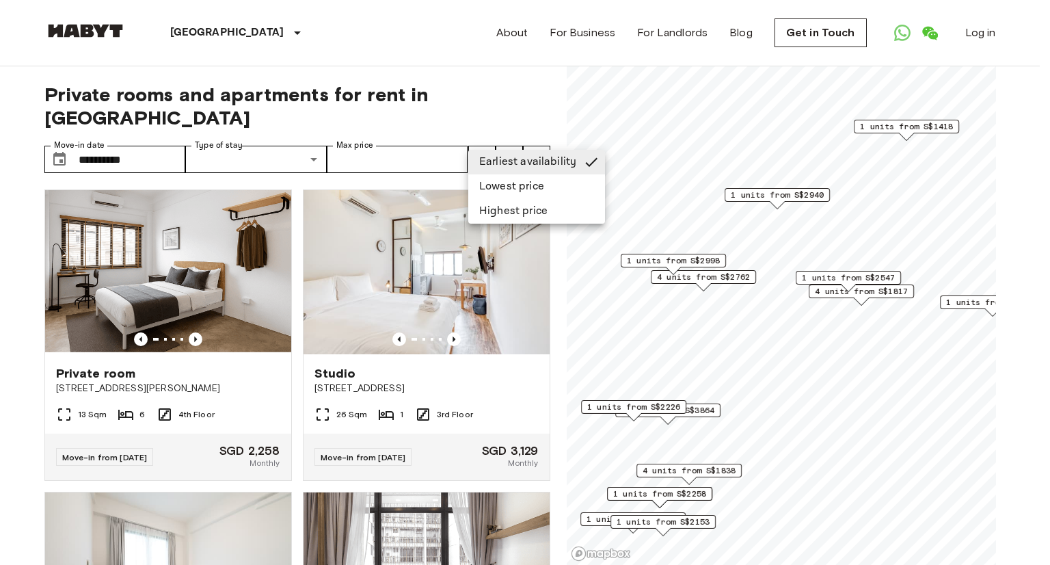
click at [493, 176] on li "Lowest price" at bounding box center [536, 186] width 137 height 25
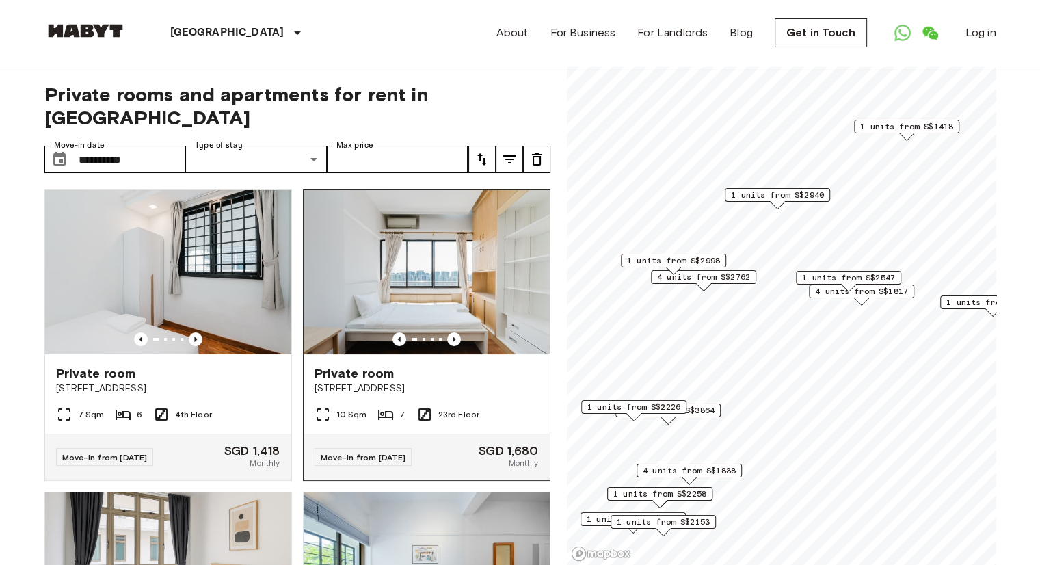
click at [465, 240] on img at bounding box center [427, 272] width 246 height 164
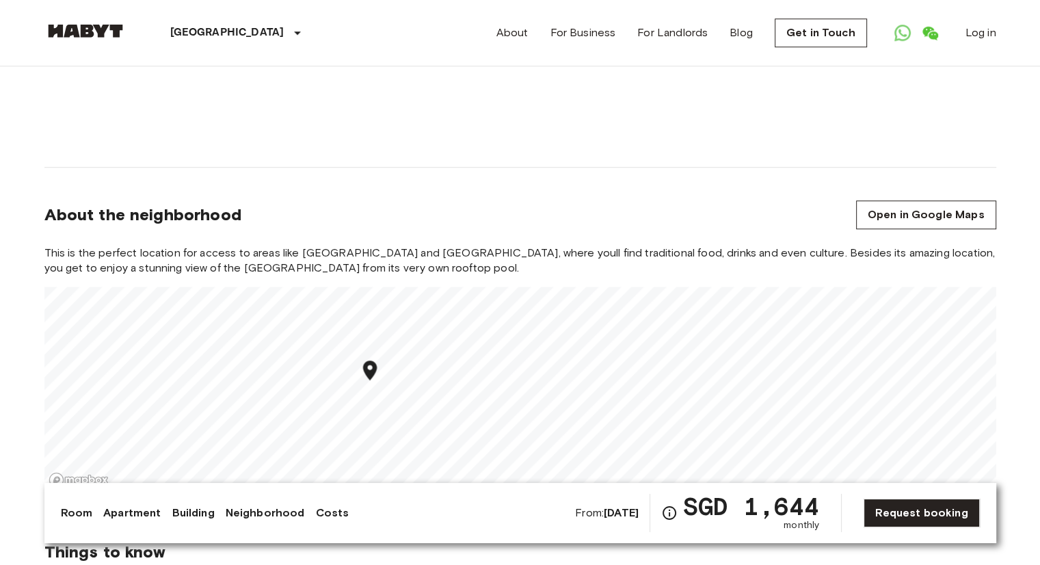
scroll to position [1231, 0]
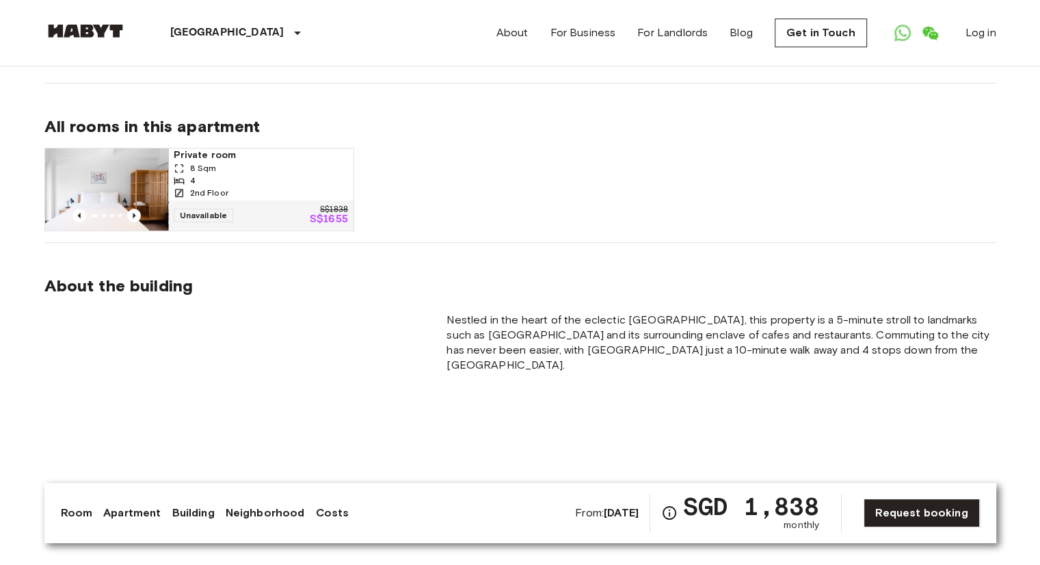
scroll to position [957, 0]
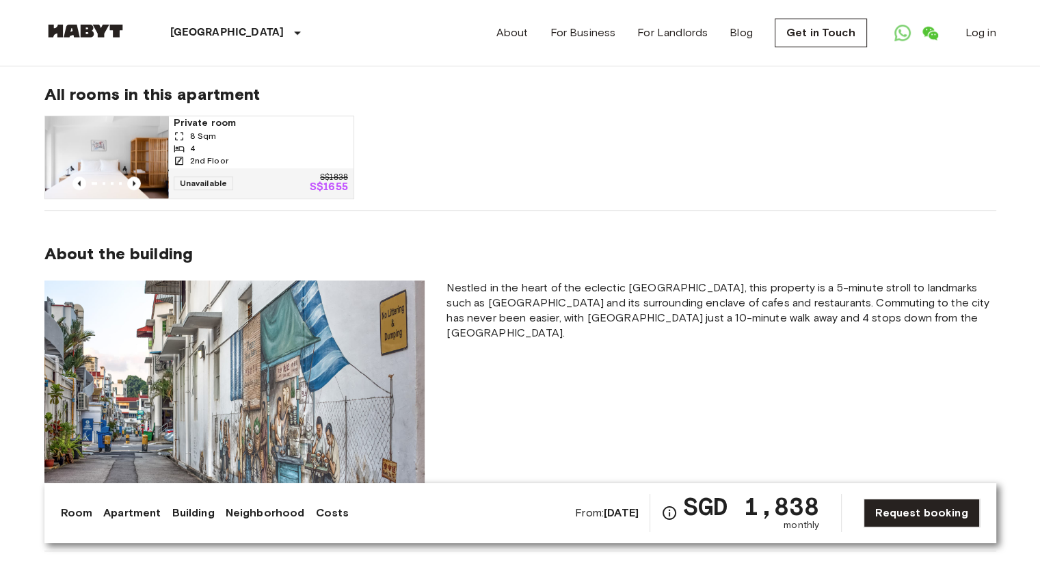
click at [306, 155] on div "2nd Floor" at bounding box center [261, 161] width 174 height 12
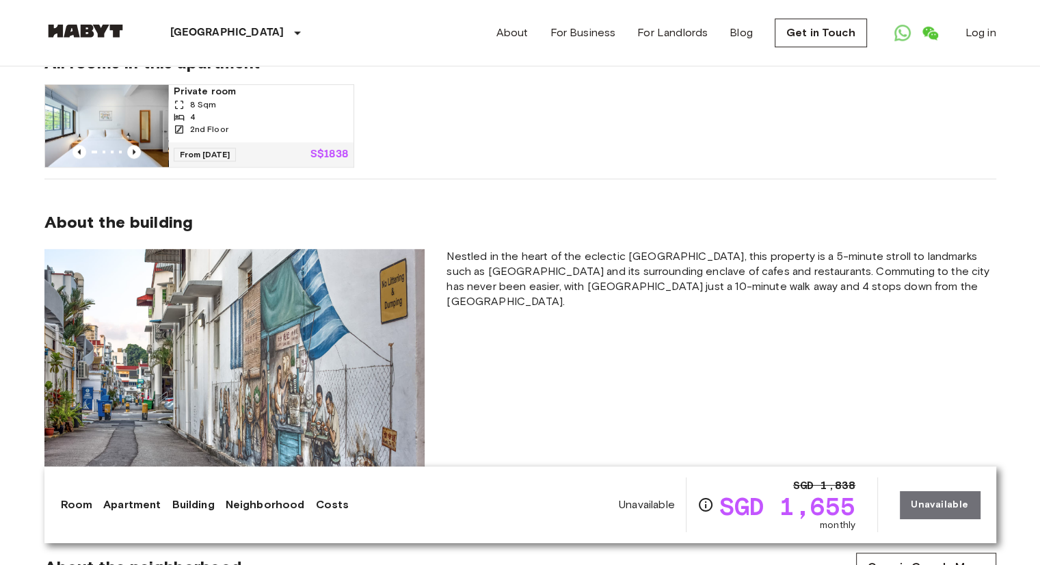
scroll to position [869, 0]
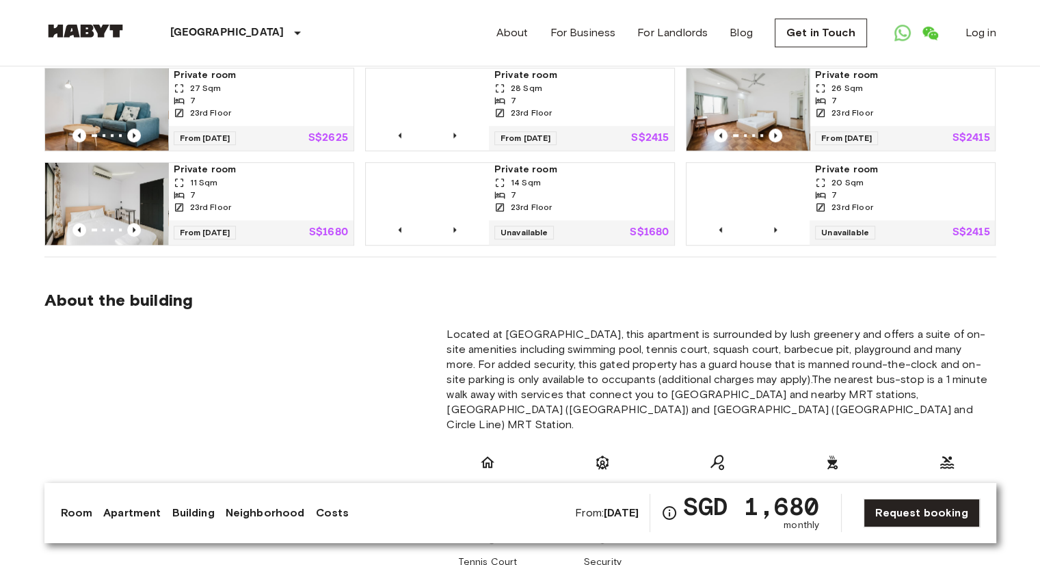
scroll to position [1094, 0]
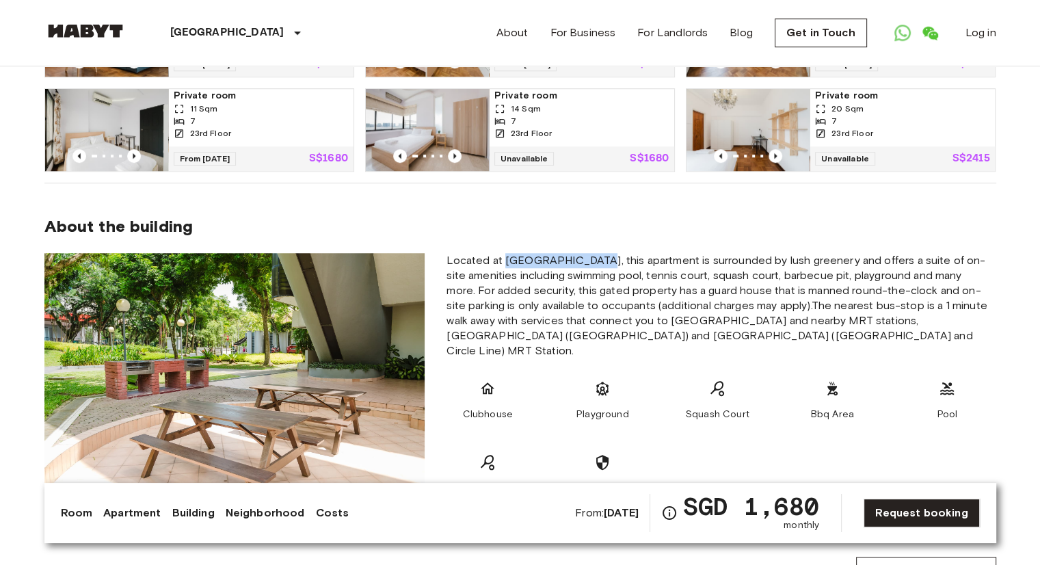
drag, startPoint x: 503, startPoint y: 244, endPoint x: 591, endPoint y: 241, distance: 88.3
click at [591, 253] on span "Located at [GEOGRAPHIC_DATA], this apartment is surrounded by lush greenery and…" at bounding box center [721, 305] width 549 height 105
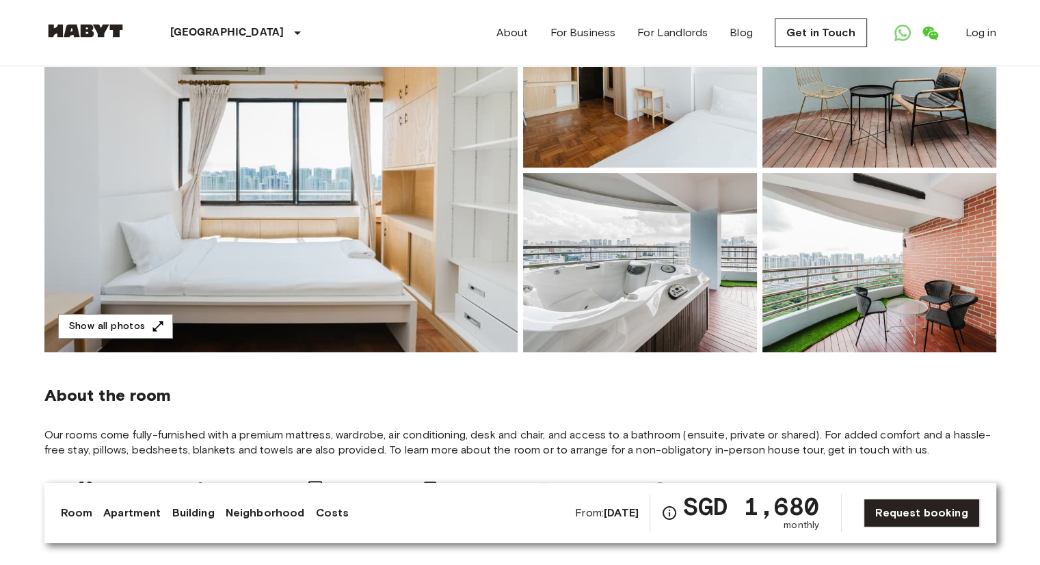
scroll to position [68, 0]
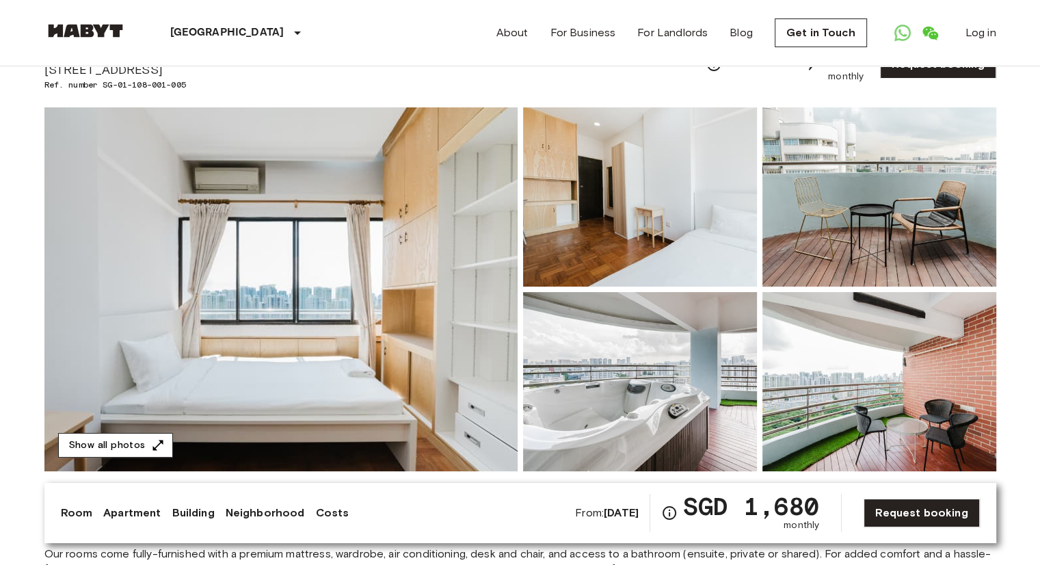
click at [132, 437] on button "Show all photos" at bounding box center [115, 445] width 115 height 25
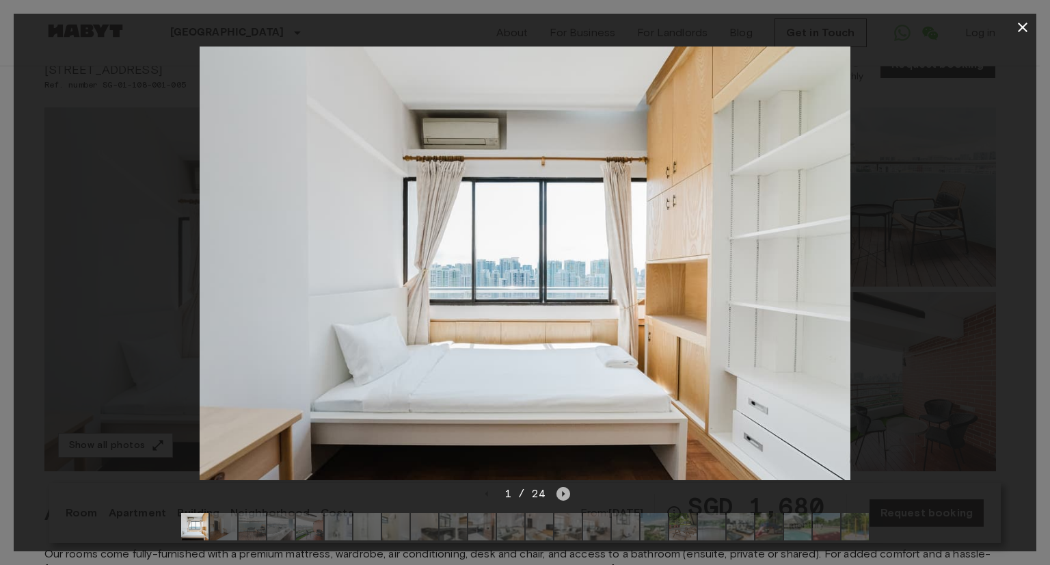
click at [561, 487] on icon "Next image" at bounding box center [564, 494] width 14 height 14
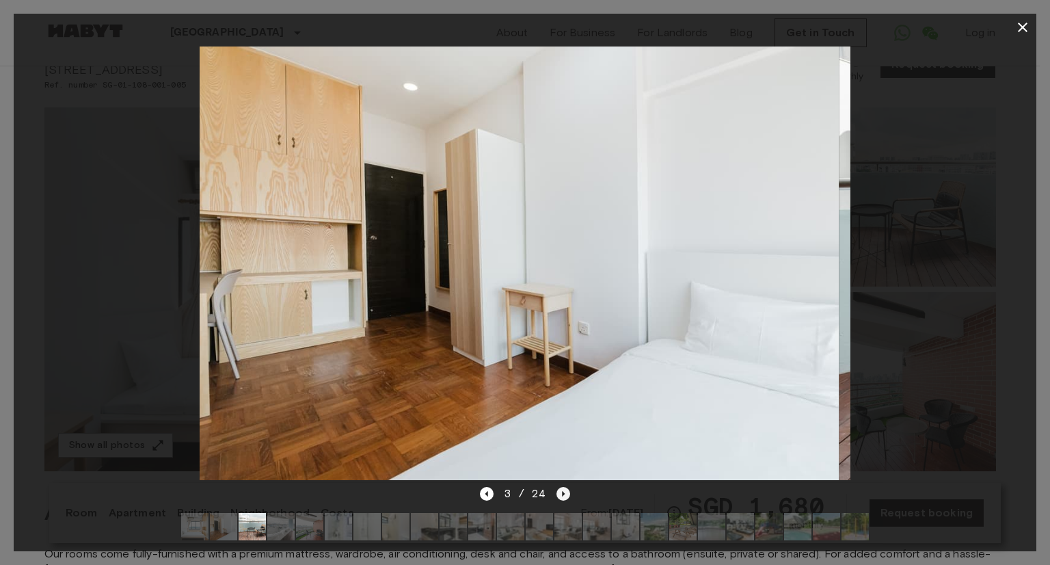
click at [561, 487] on icon "Next image" at bounding box center [564, 494] width 14 height 14
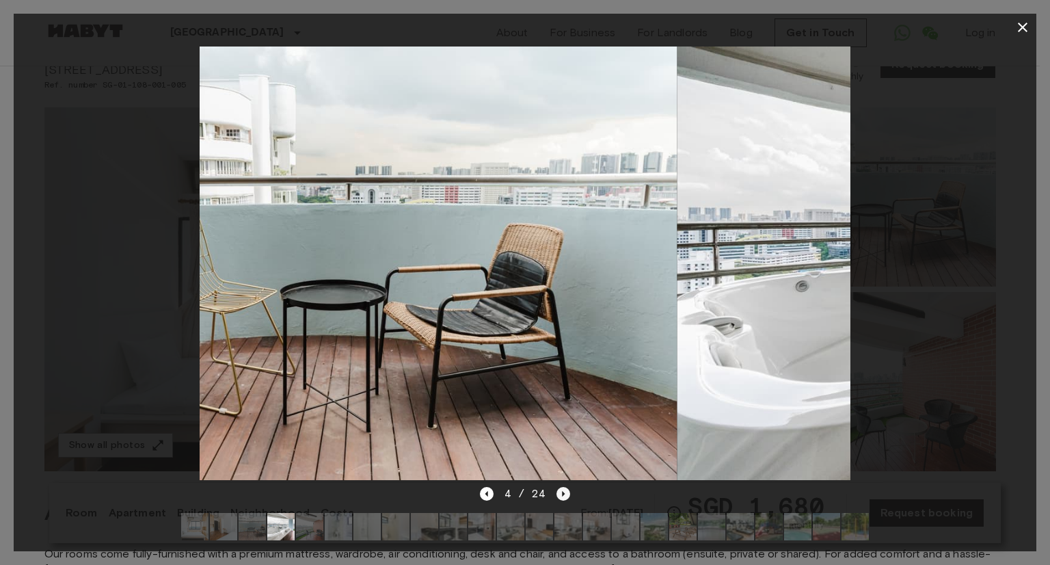
click at [561, 487] on icon "Next image" at bounding box center [564, 494] width 14 height 14
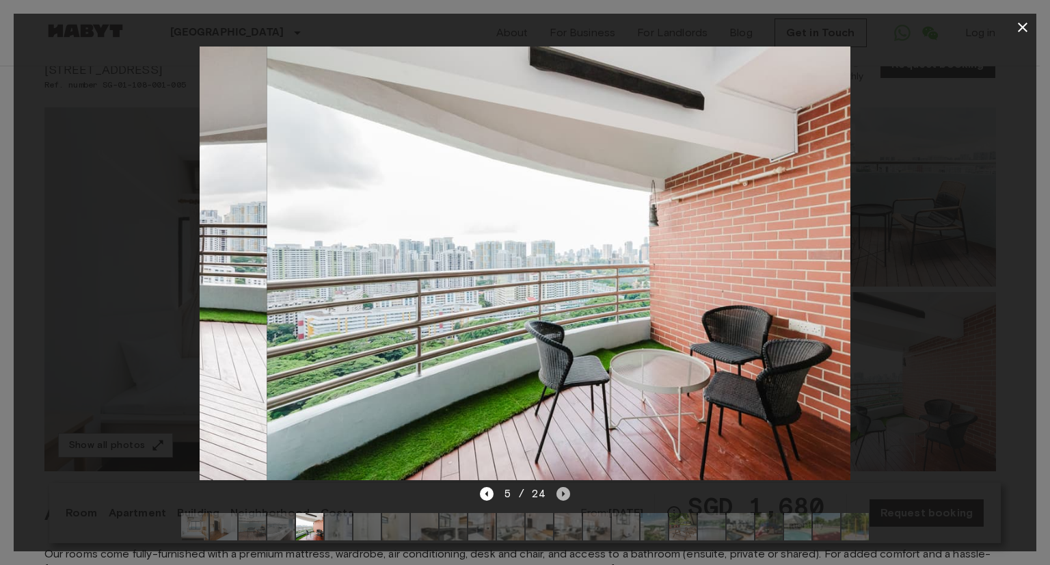
click at [561, 487] on icon "Next image" at bounding box center [564, 494] width 14 height 14
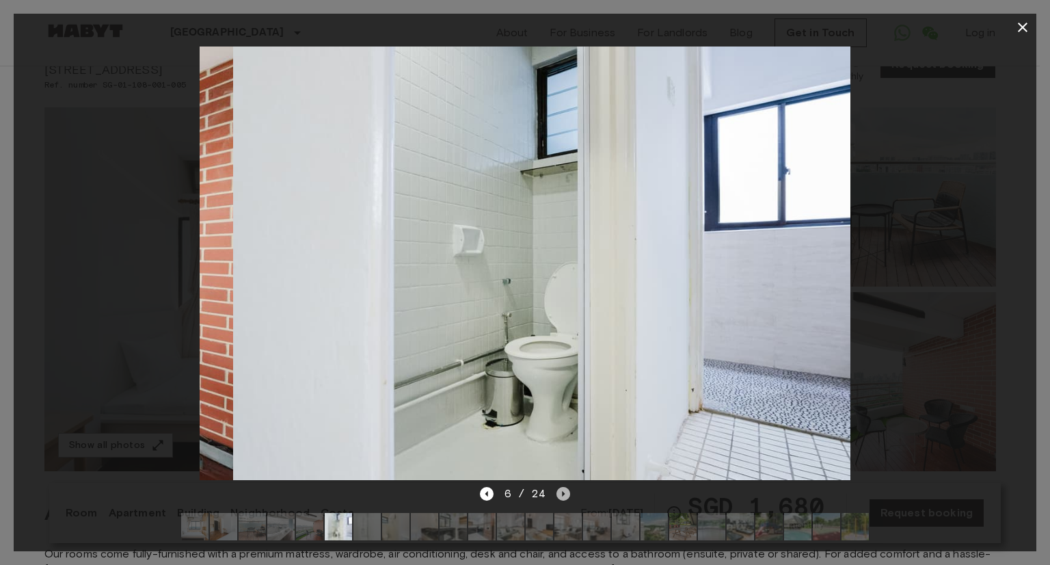
click at [561, 487] on icon "Next image" at bounding box center [564, 494] width 14 height 14
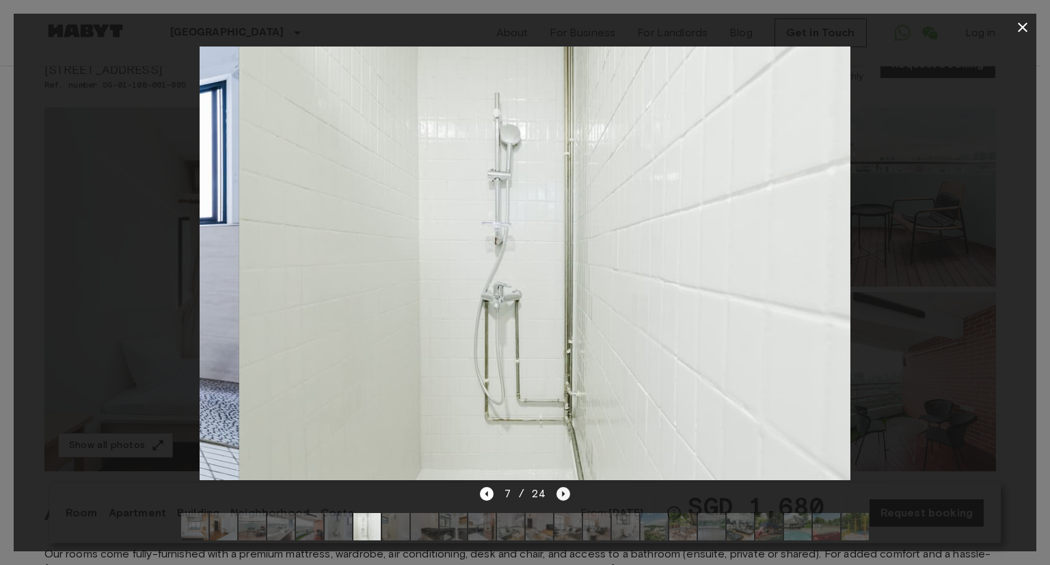
click at [561, 487] on icon "Next image" at bounding box center [564, 494] width 14 height 14
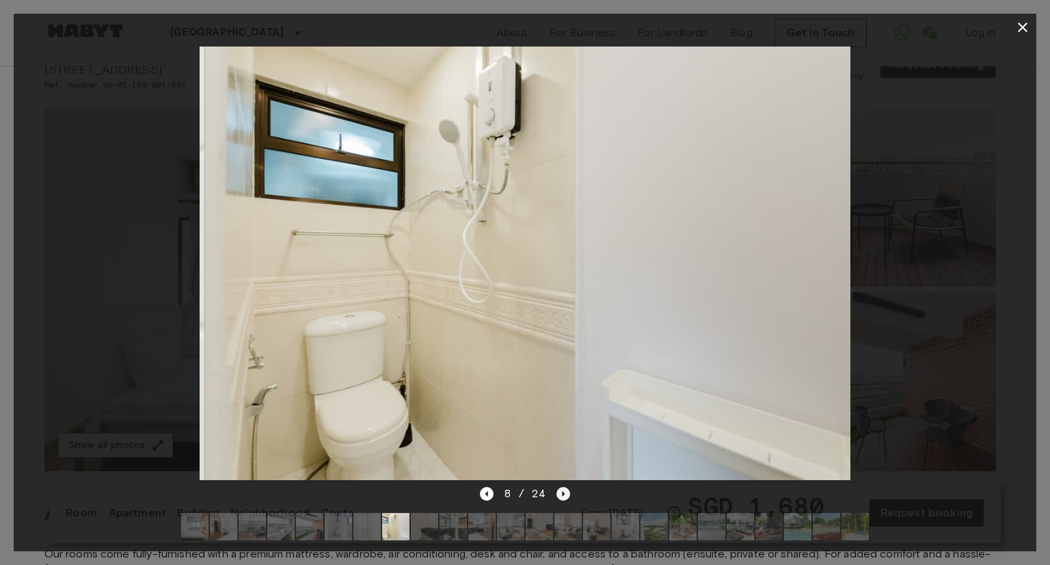
click at [561, 487] on icon "Next image" at bounding box center [564, 494] width 14 height 14
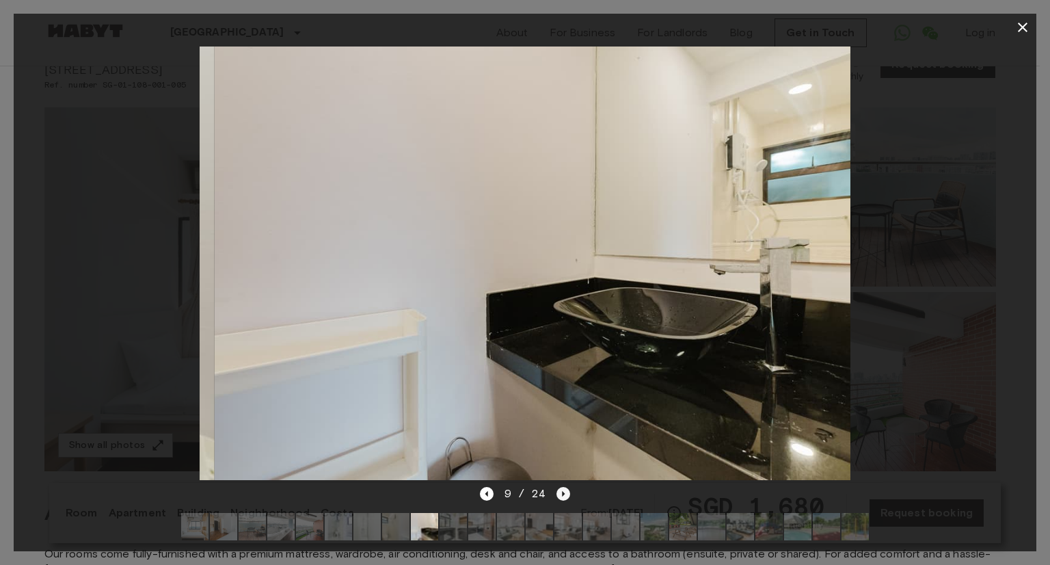
click at [561, 487] on icon "Next image" at bounding box center [564, 494] width 14 height 14
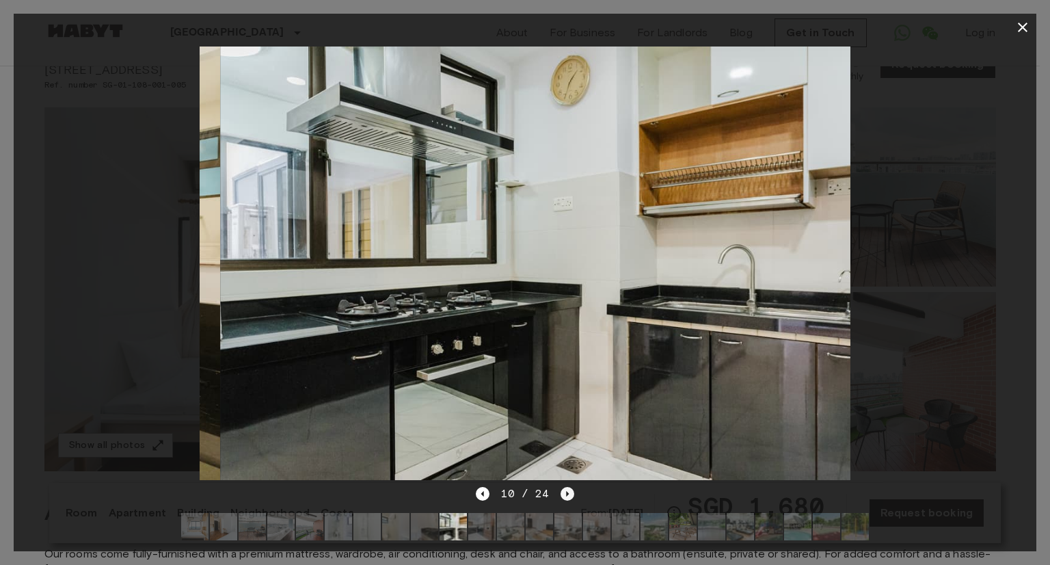
click at [561, 487] on icon "Next image" at bounding box center [568, 494] width 14 height 14
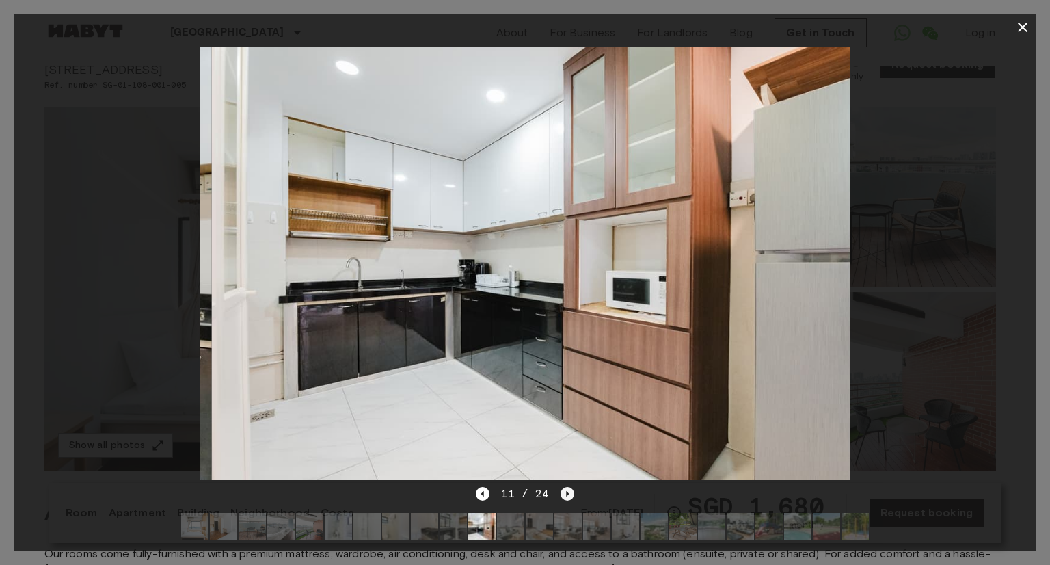
click at [561, 487] on icon "Next image" at bounding box center [568, 494] width 14 height 14
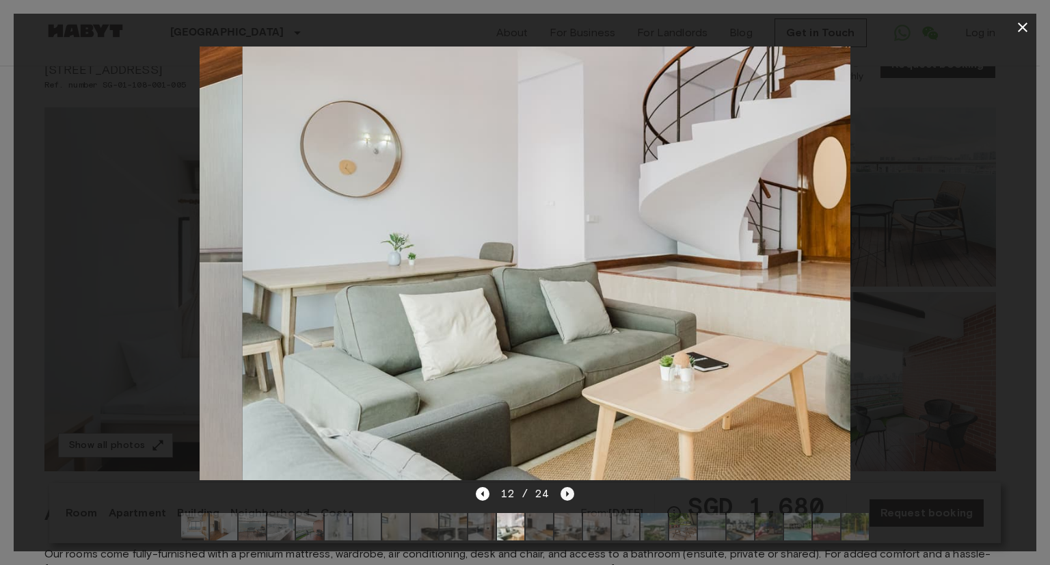
click at [561, 487] on icon "Next image" at bounding box center [568, 494] width 14 height 14
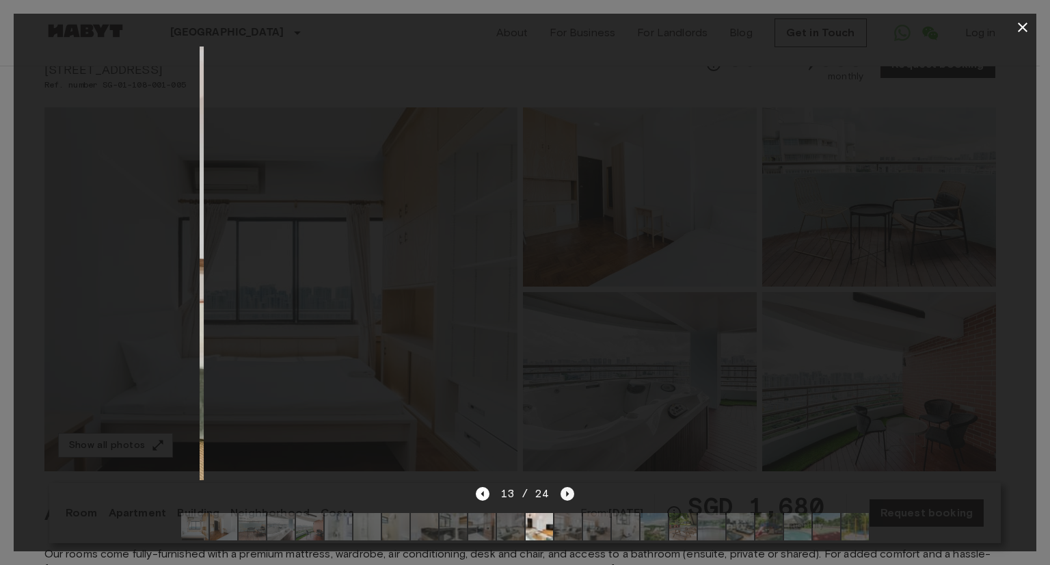
click at [561, 487] on icon "Next image" at bounding box center [568, 494] width 14 height 14
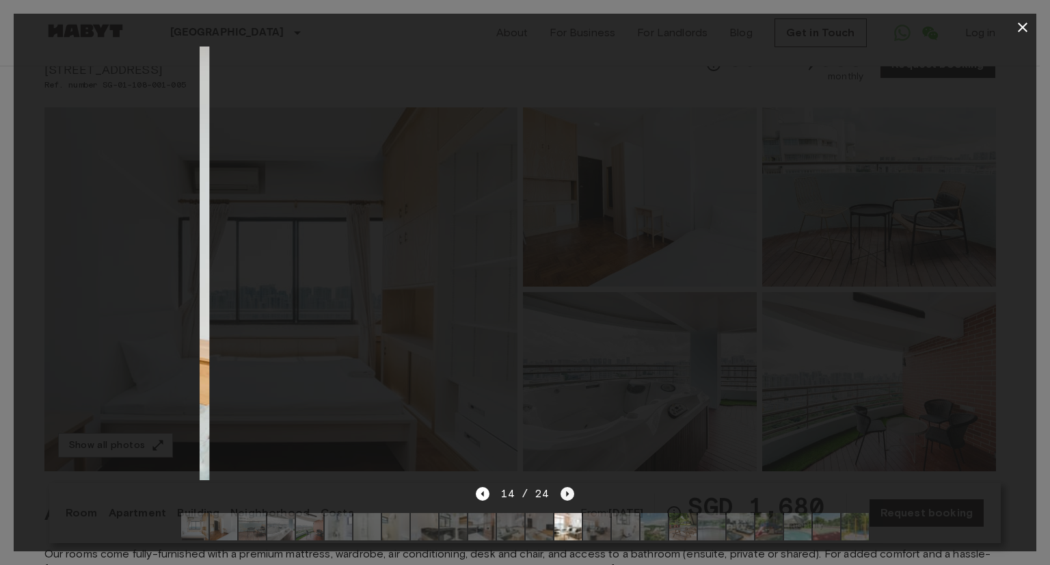
click at [561, 487] on icon "Next image" at bounding box center [568, 494] width 14 height 14
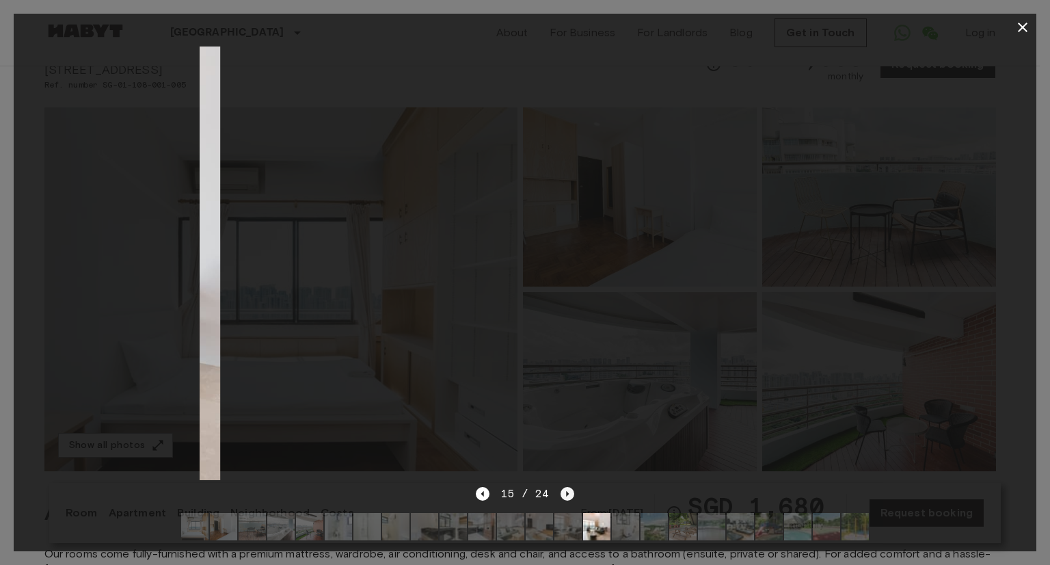
click at [561, 487] on icon "Next image" at bounding box center [568, 494] width 14 height 14
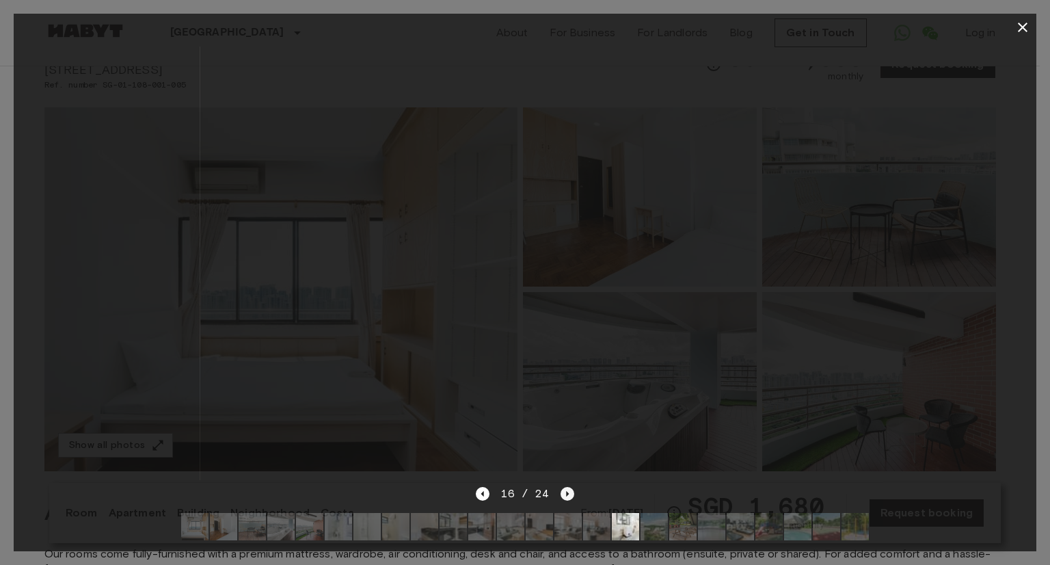
click at [561, 487] on icon "Next image" at bounding box center [568, 494] width 14 height 14
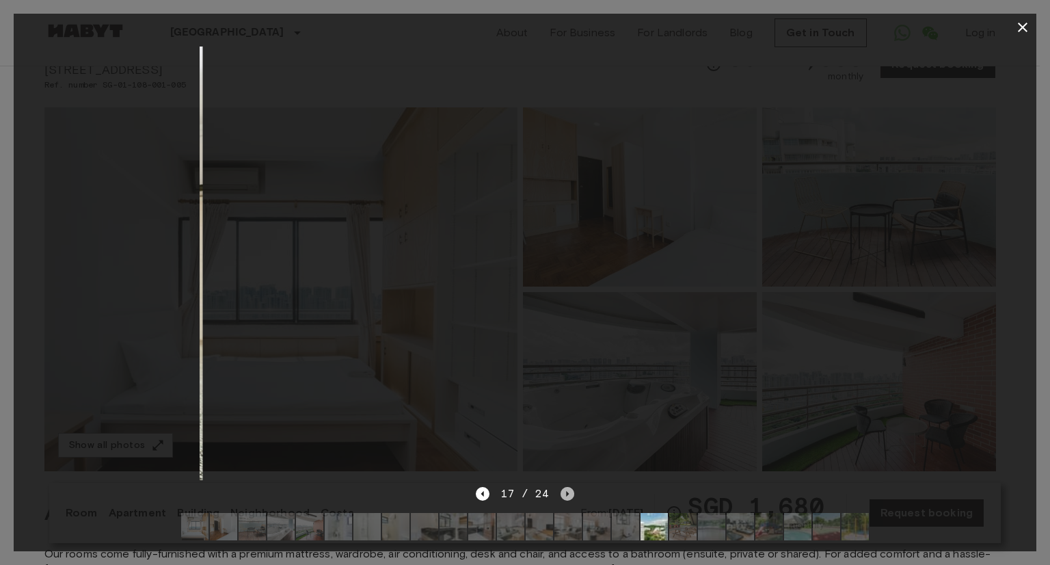
click at [561, 487] on icon "Next image" at bounding box center [568, 494] width 14 height 14
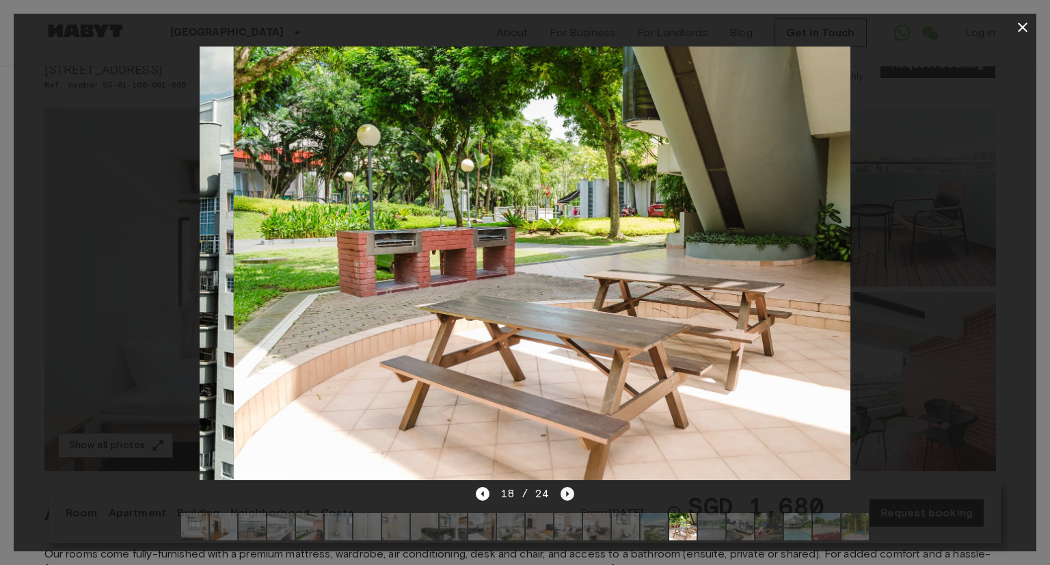
click at [561, 487] on icon "Next image" at bounding box center [568, 494] width 14 height 14
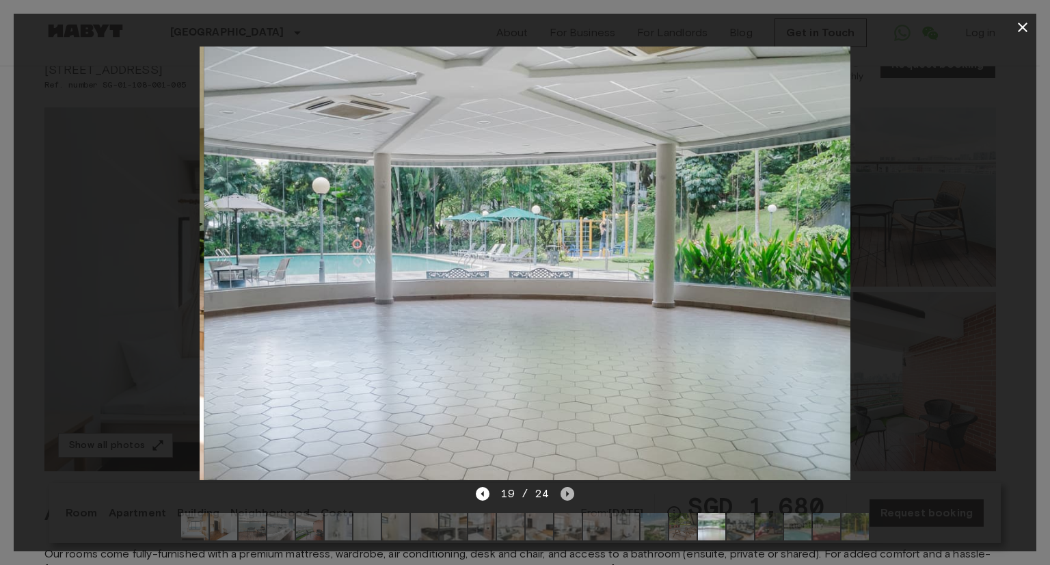
click at [561, 487] on icon "Next image" at bounding box center [568, 494] width 14 height 14
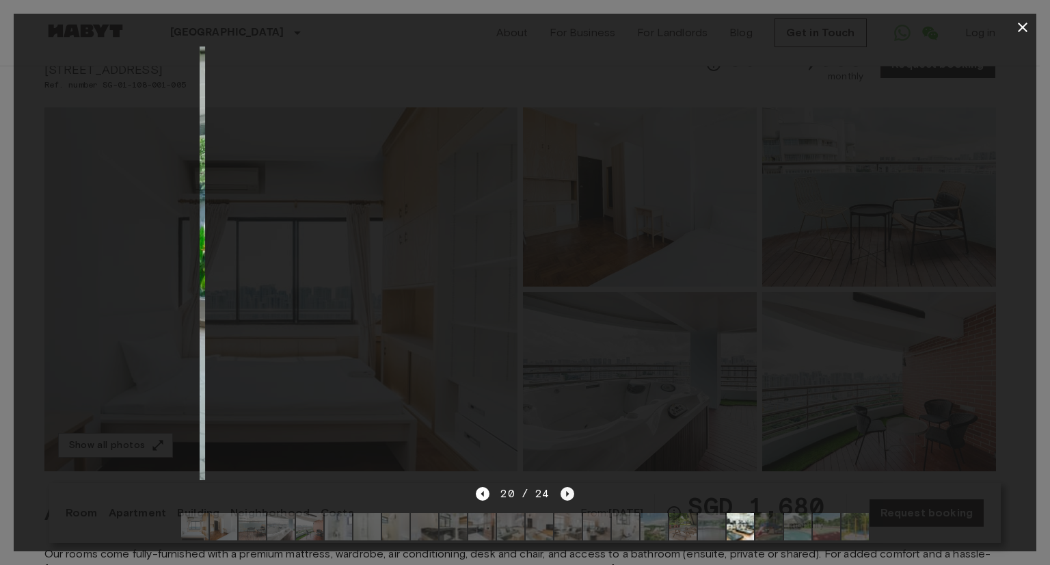
click at [561, 487] on icon "Next image" at bounding box center [568, 494] width 14 height 14
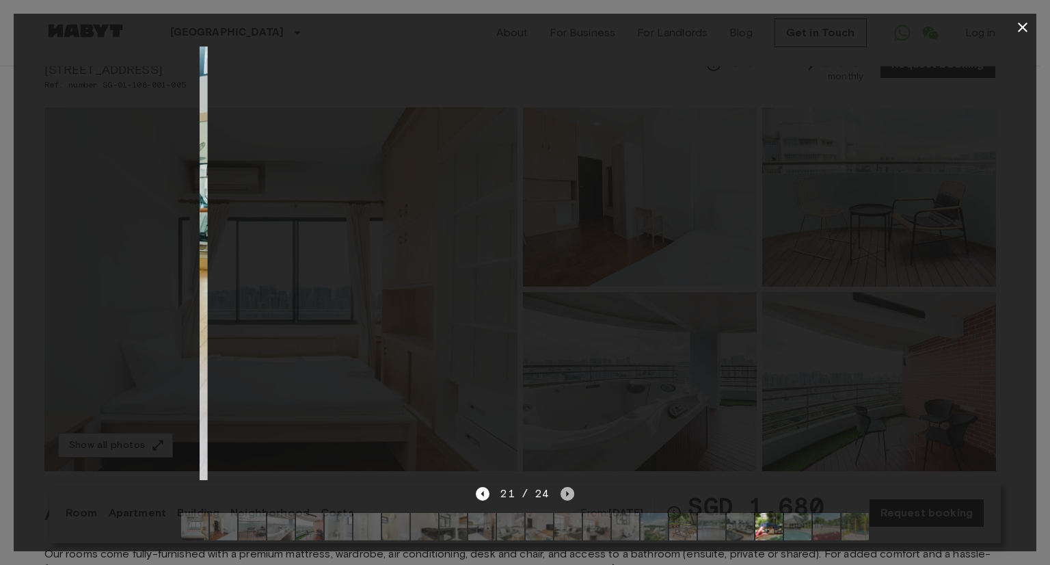
click at [561, 487] on icon "Next image" at bounding box center [568, 494] width 14 height 14
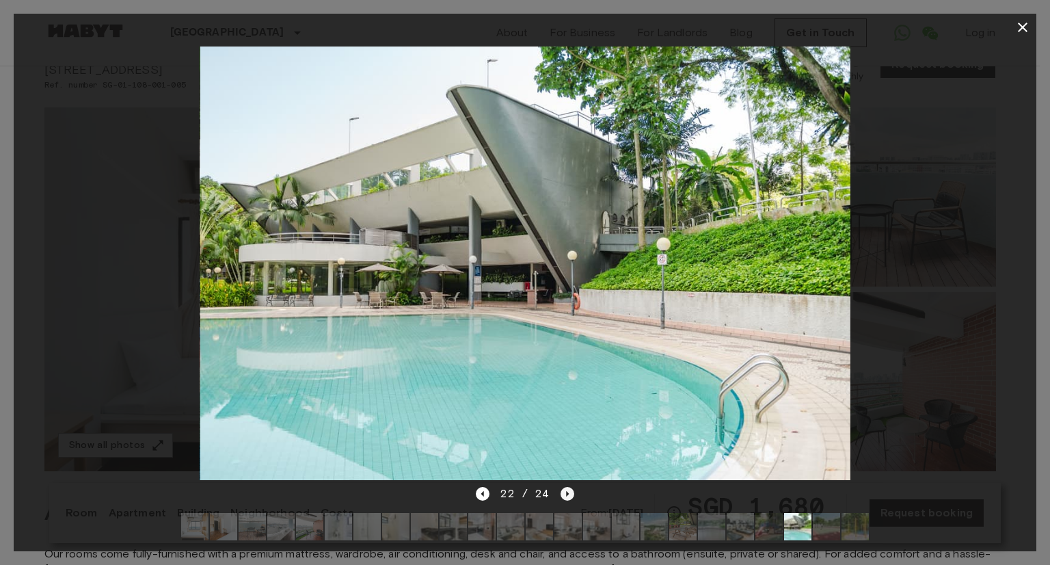
click at [561, 487] on icon "Next image" at bounding box center [568, 494] width 14 height 14
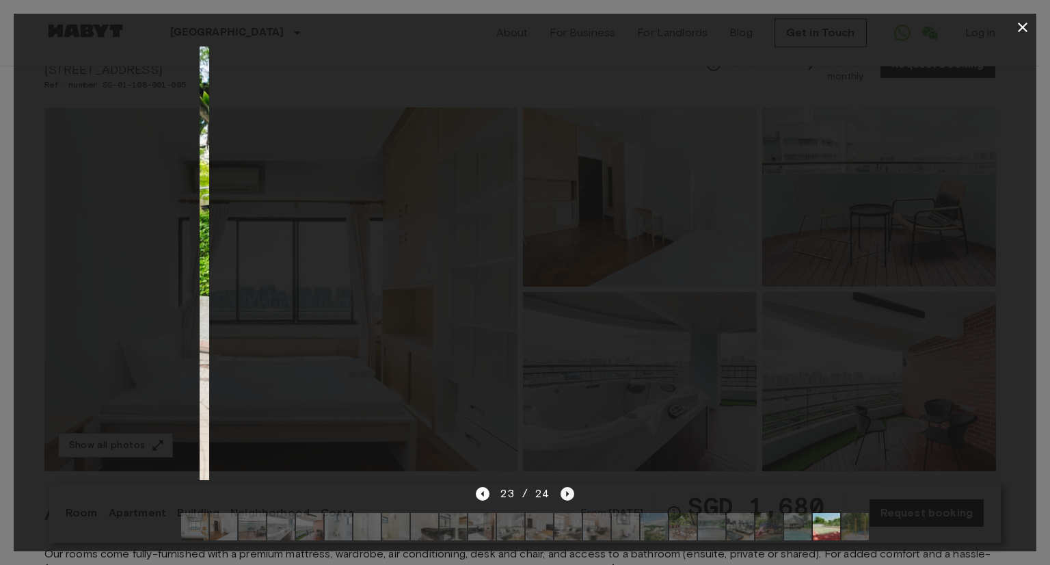
click at [561, 487] on icon "Next image" at bounding box center [568, 494] width 14 height 14
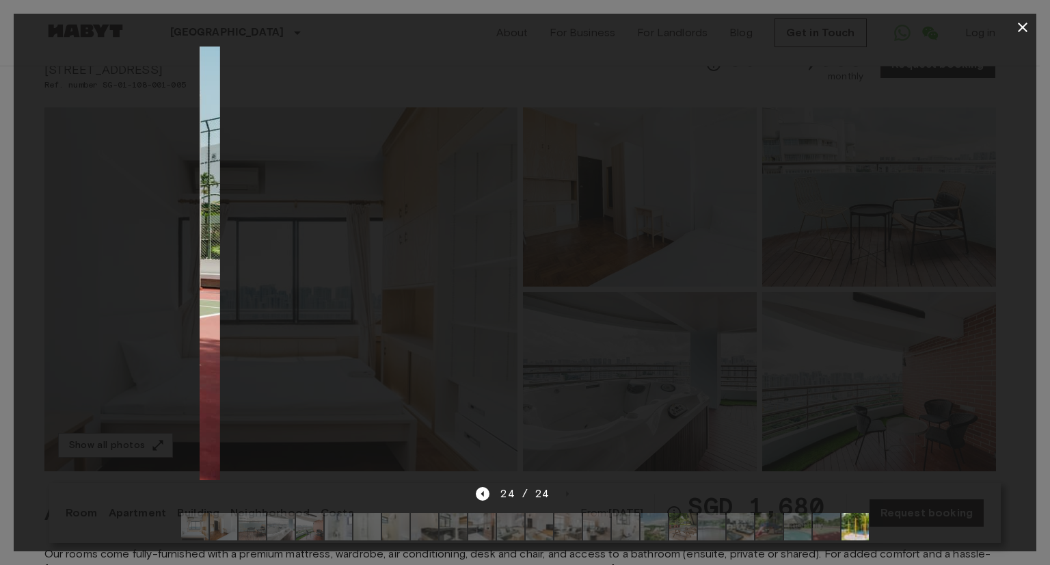
click at [561, 486] on div "24 / 24" at bounding box center [525, 494] width 98 height 16
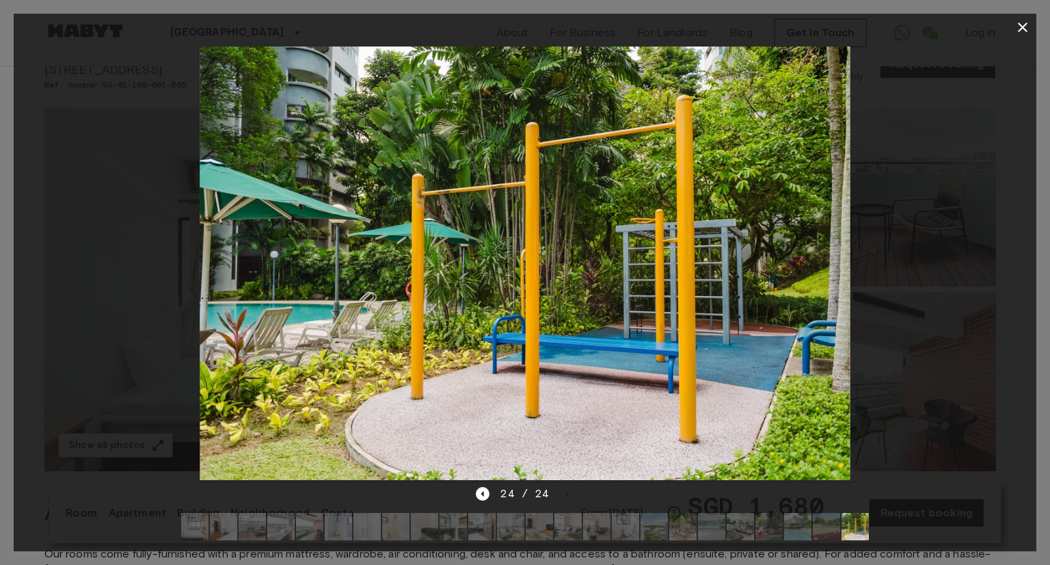
click at [1026, 24] on icon "button" at bounding box center [1023, 28] width 10 height 10
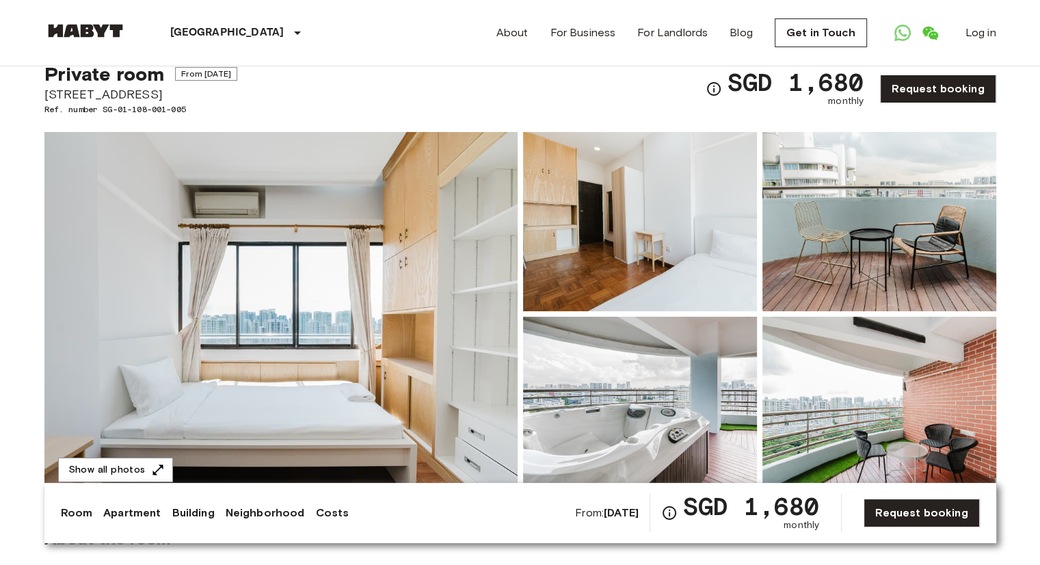
scroll to position [0, 0]
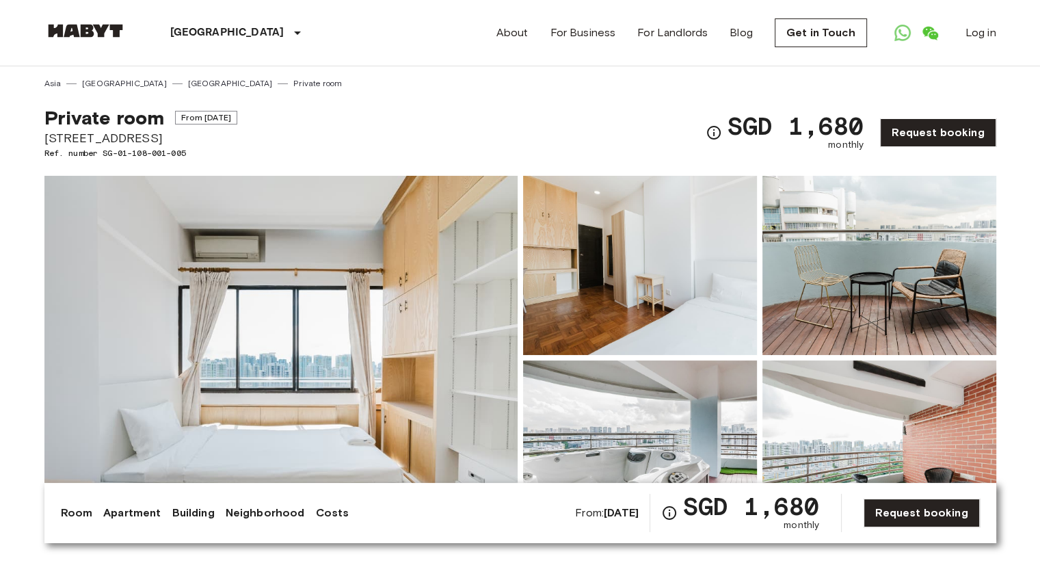
click at [103, 34] on img at bounding box center [85, 31] width 82 height 14
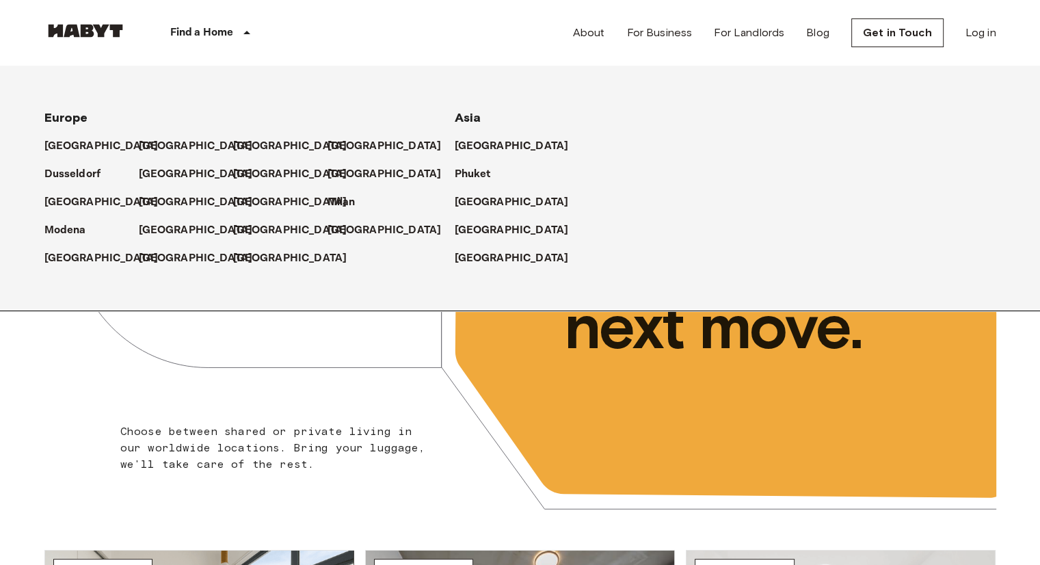
click at [213, 34] on p "Find a Home" at bounding box center [202, 33] width 64 height 16
click at [490, 220] on div "[GEOGRAPHIC_DATA]" at bounding box center [644, 225] width 378 height 28
click at [490, 222] on p "[GEOGRAPHIC_DATA]" at bounding box center [515, 230] width 114 height 16
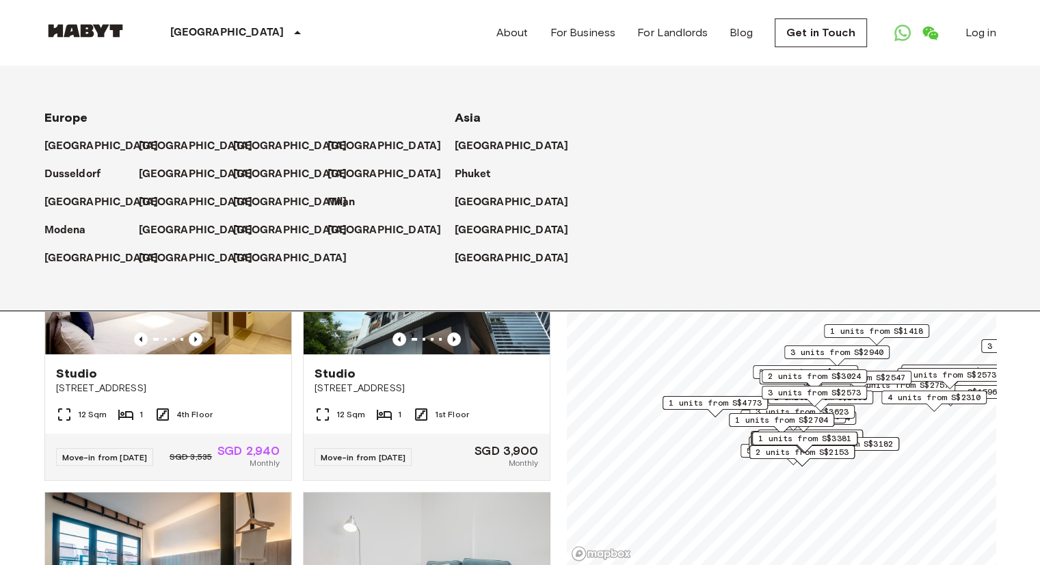
click at [222, 30] on p "[GEOGRAPHIC_DATA]" at bounding box center [227, 33] width 114 height 16
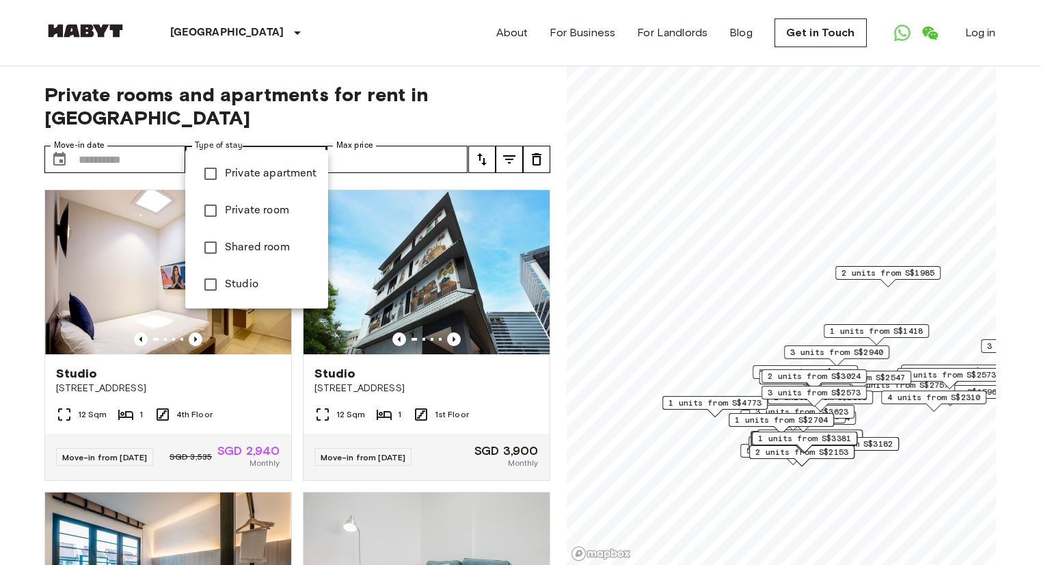
click at [256, 133] on div at bounding box center [525, 282] width 1050 height 565
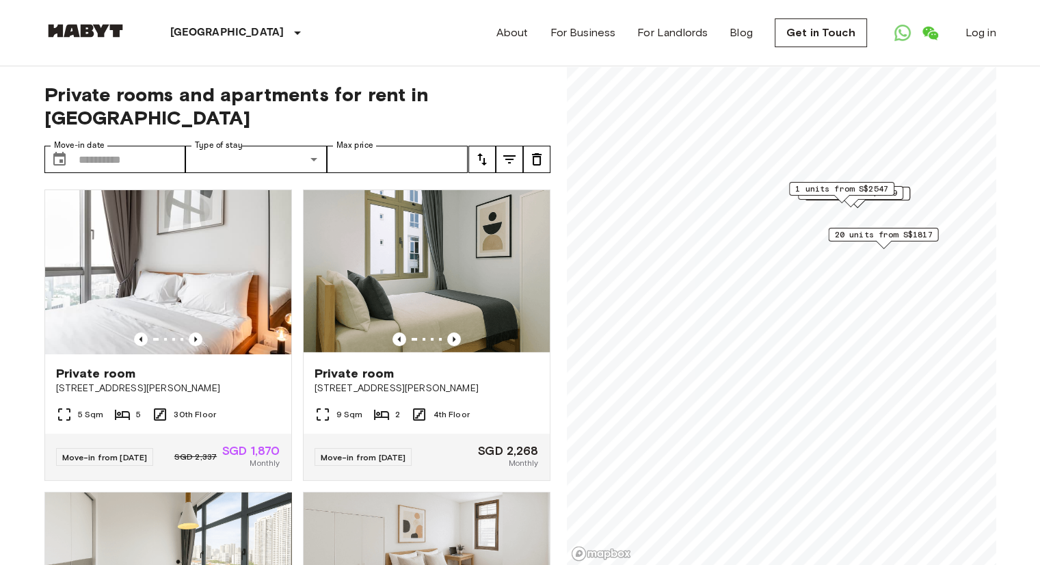
click at [882, 229] on span "20 units from S$1817" at bounding box center [883, 234] width 98 height 12
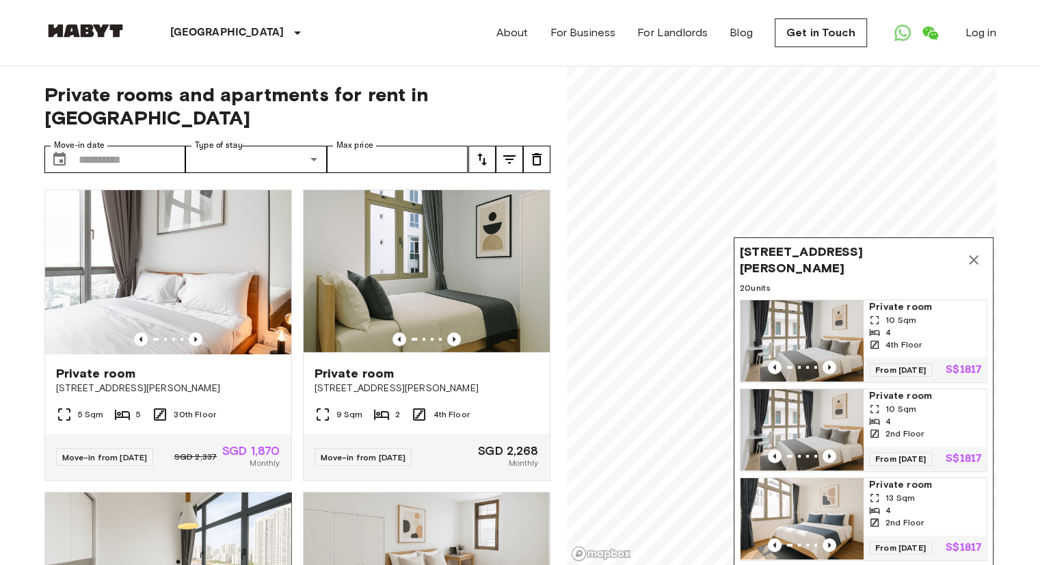
drag, startPoint x: 758, startPoint y: 141, endPoint x: 737, endPoint y: 389, distance: 249.2
click at [737, 389] on div "[STREET_ADDRESS][PERSON_NAME] 20 units Private room 10 Sqm 4 4th Floor From [DA…" at bounding box center [864, 408] width 260 height 342
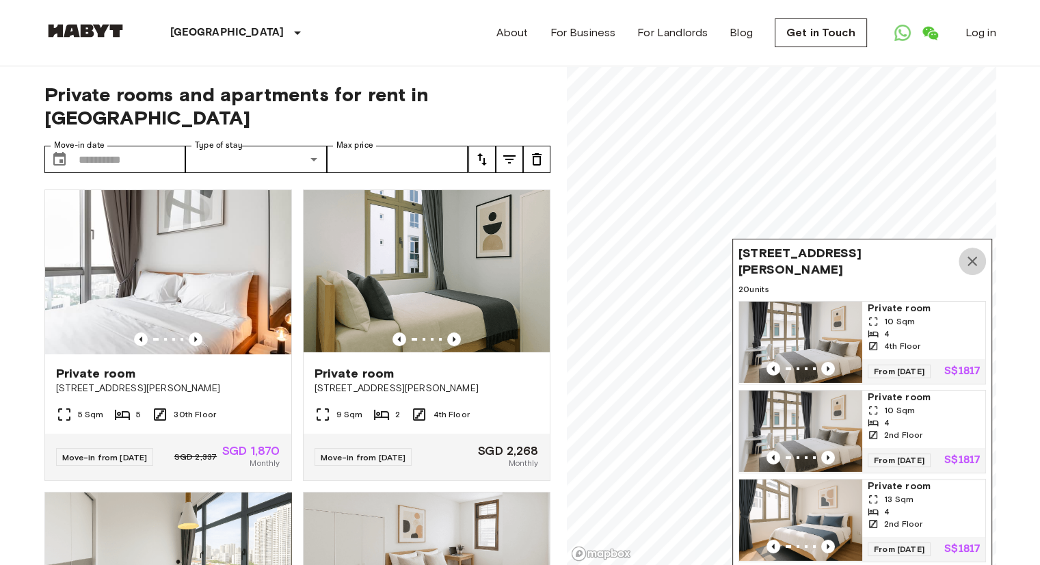
click at [977, 258] on icon "Map marker" at bounding box center [972, 261] width 16 height 16
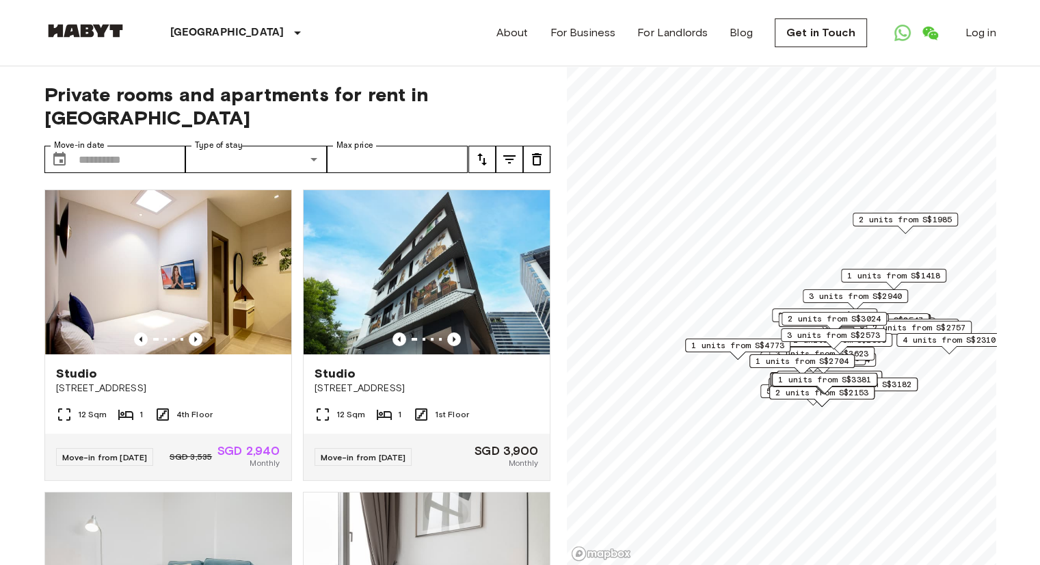
drag, startPoint x: 867, startPoint y: 503, endPoint x: 837, endPoint y: 402, distance: 105.6
click at [837, 402] on div "2 units from S$2153" at bounding box center [821, 396] width 105 height 21
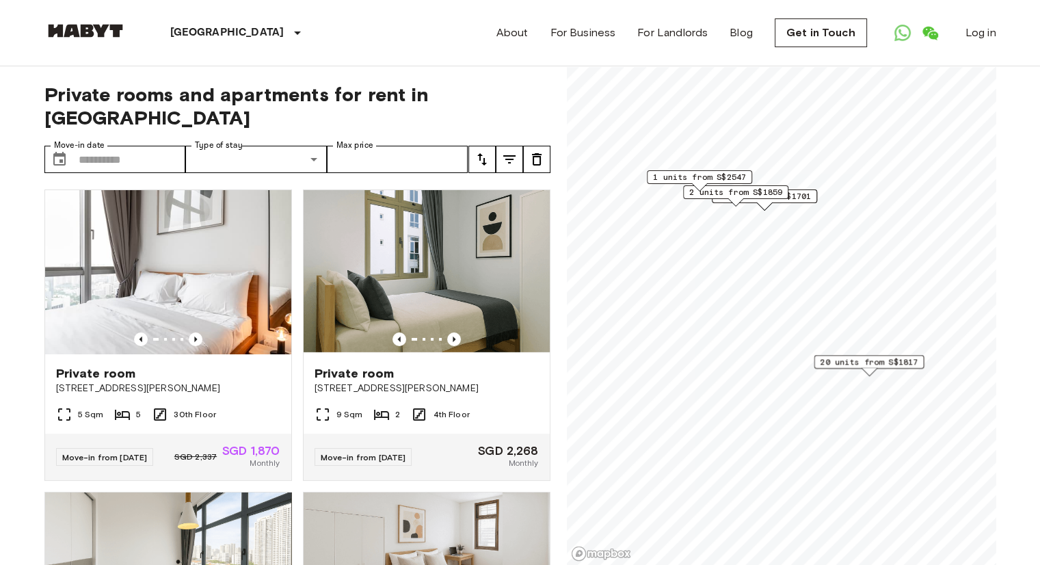
click at [487, 151] on icon "tune" at bounding box center [482, 159] width 16 height 16
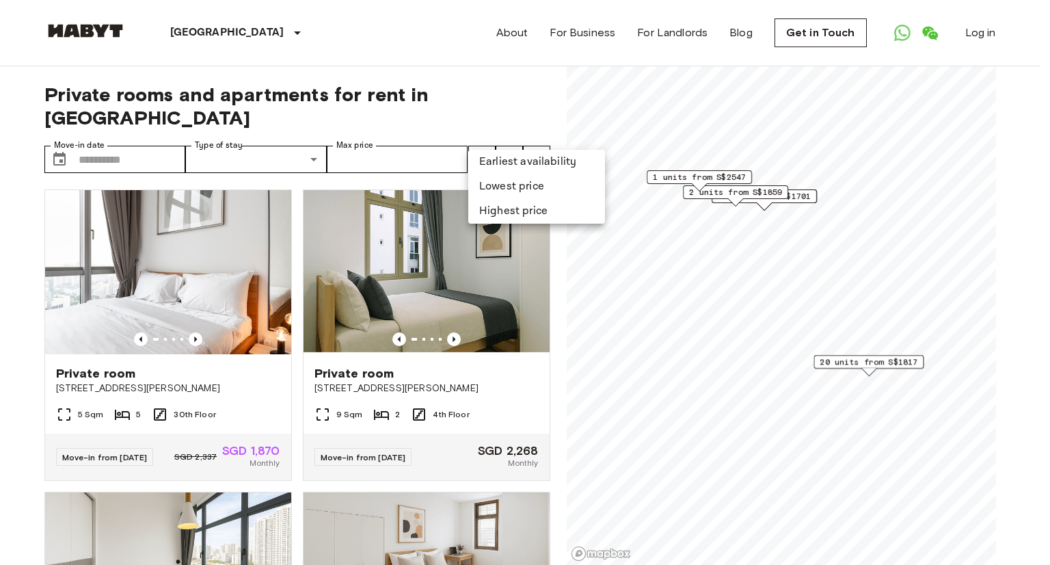
click at [505, 185] on li "Lowest price" at bounding box center [536, 186] width 137 height 25
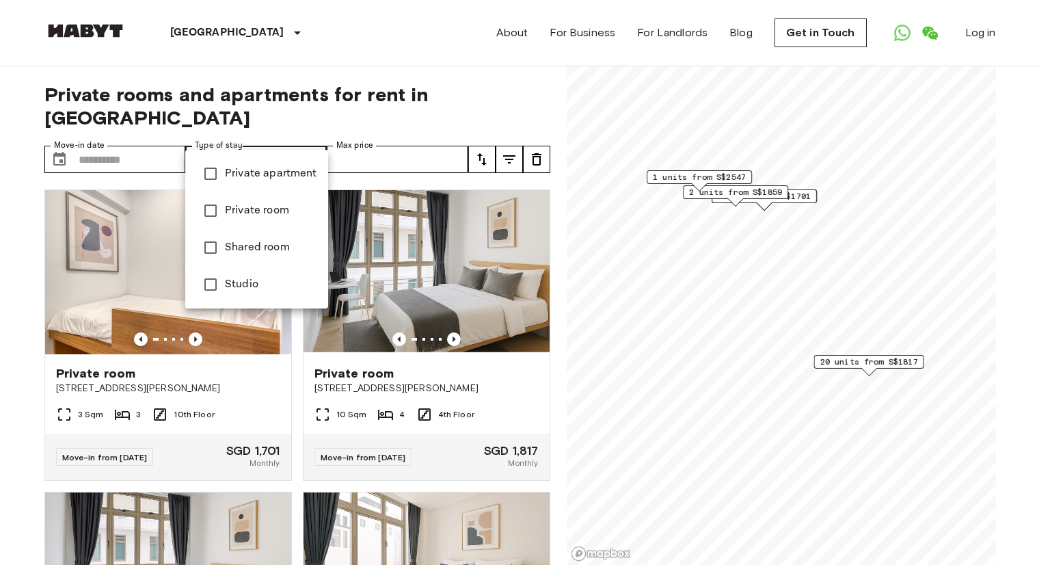
click at [268, 214] on span "Private room" at bounding box center [271, 210] width 92 height 16
type input "**********"
click at [598, 189] on div at bounding box center [525, 282] width 1050 height 565
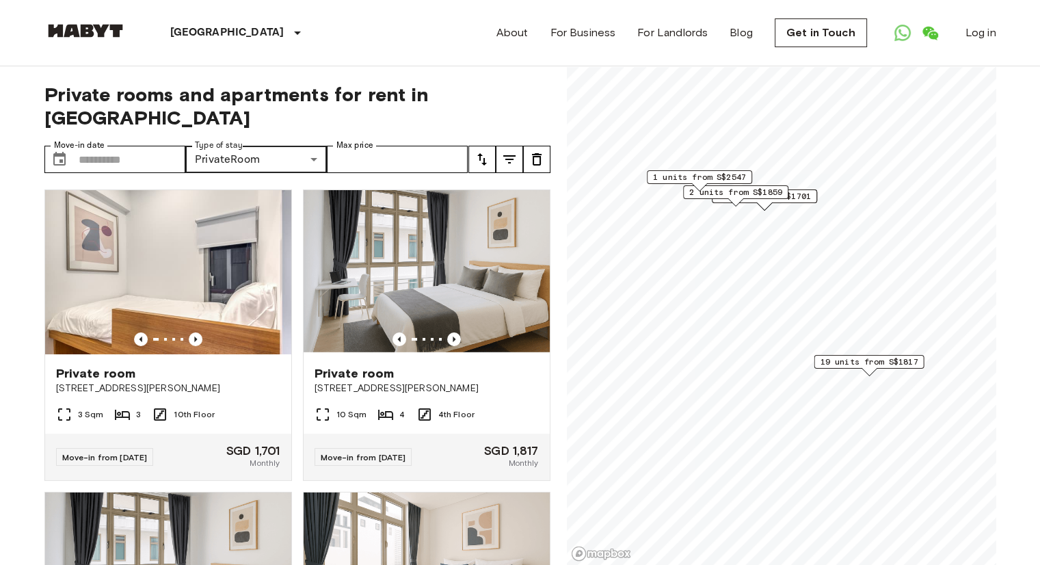
click at [802, 196] on span "2 units from S$1701" at bounding box center [764, 196] width 93 height 12
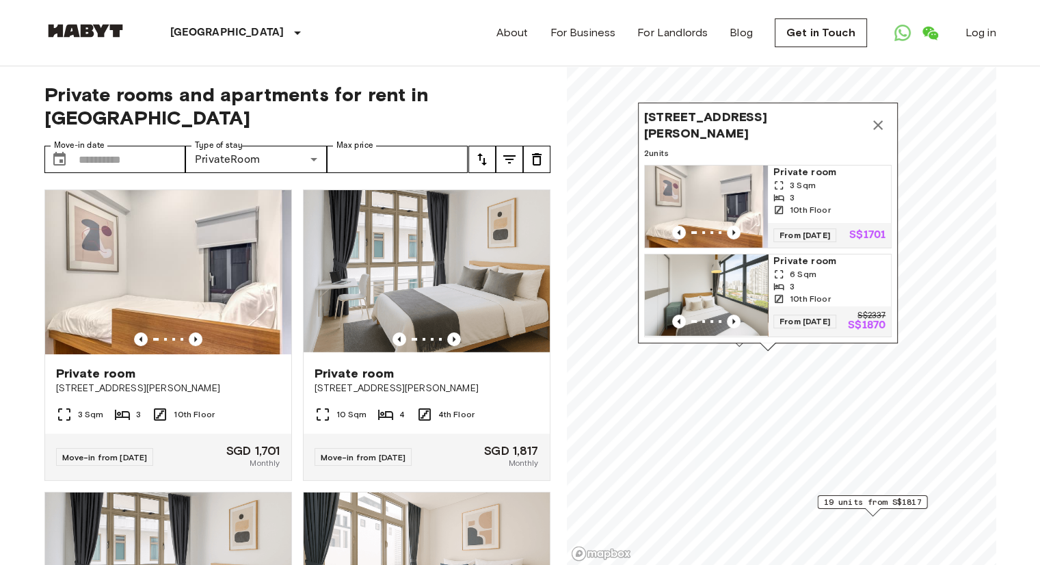
click at [876, 120] on icon "Map marker" at bounding box center [878, 125] width 10 height 10
